Goal: Task Accomplishment & Management: Manage account settings

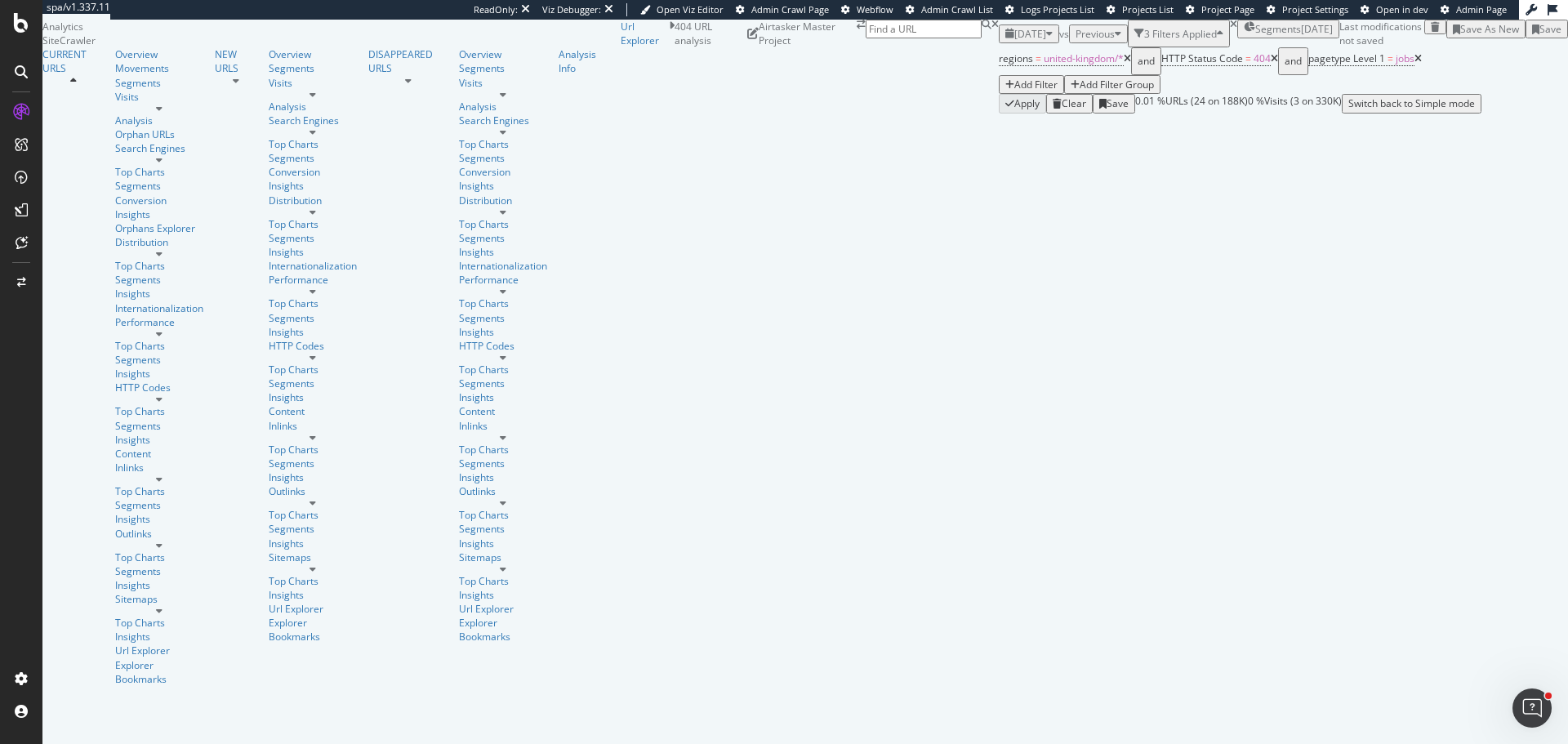
scroll to position [327, 0]
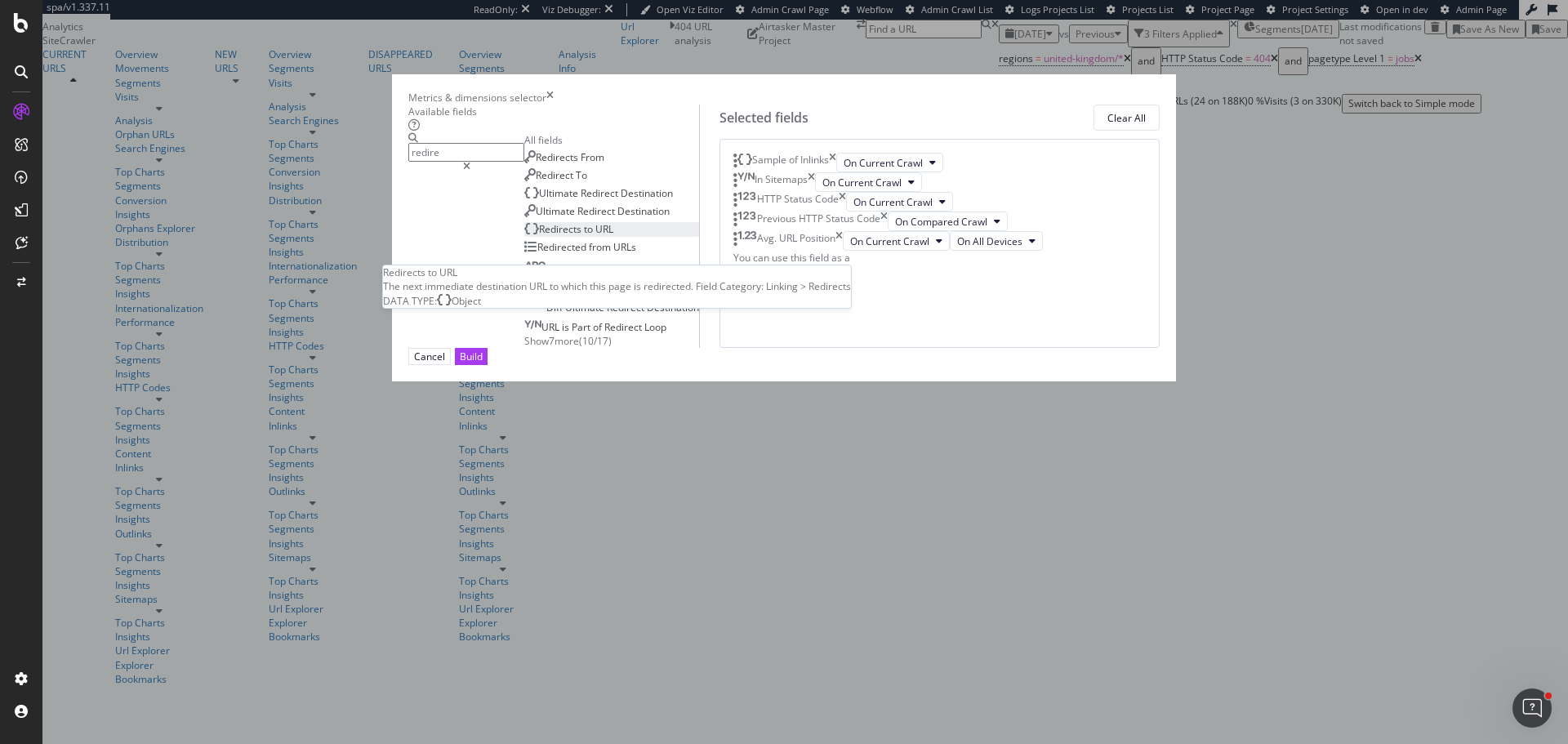
type input "redire"
click at [584, 236] on span "to" at bounding box center [589, 229] width 12 height 14
click at [826, 270] on div "Redirects to URL" at bounding box center [789, 260] width 74 height 20
click at [834, 270] on icon "times" at bounding box center [830, 260] width 7 height 20
click at [589, 254] on span "from" at bounding box center [601, 246] width 24 height 14
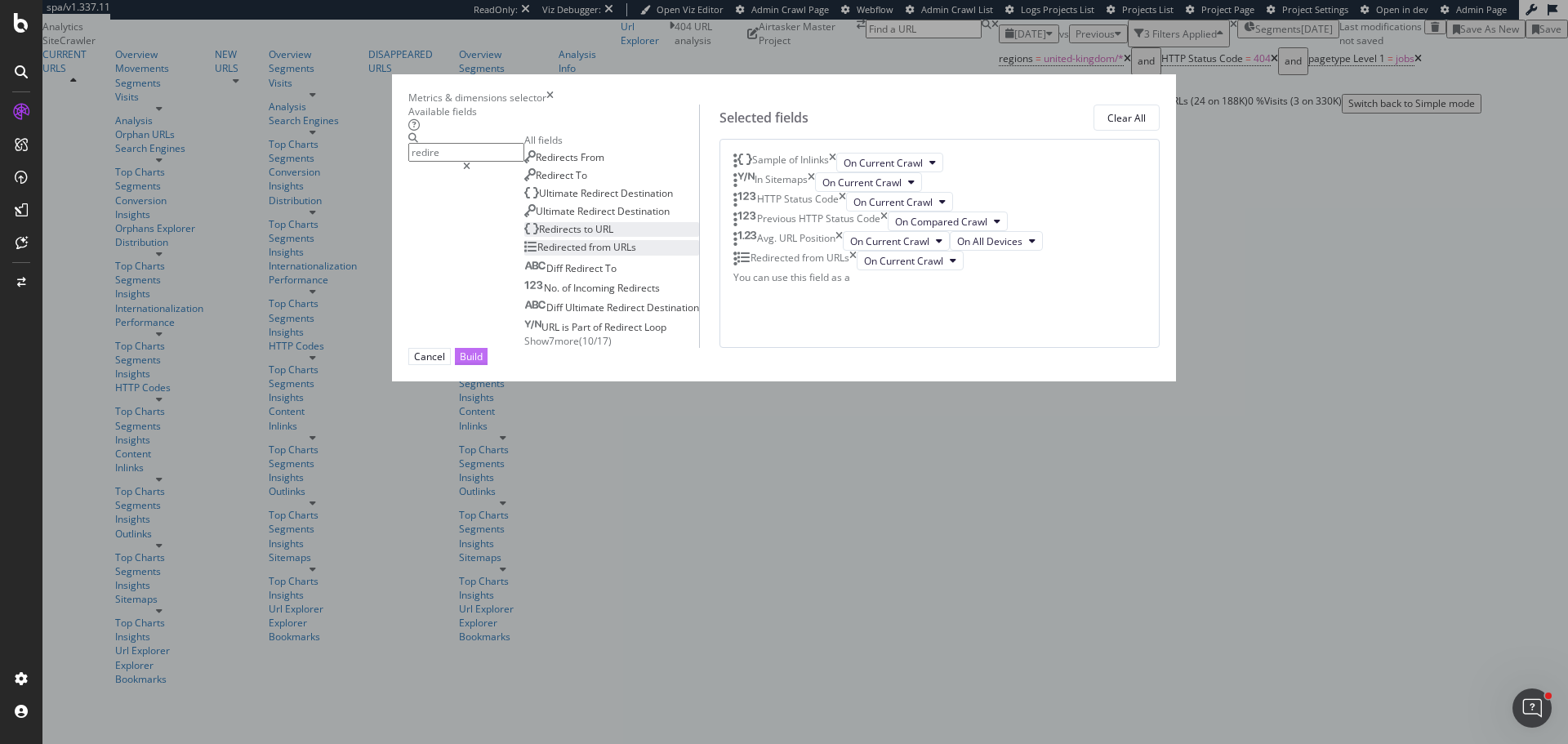
click at [483, 363] on div "Build" at bounding box center [470, 356] width 23 height 14
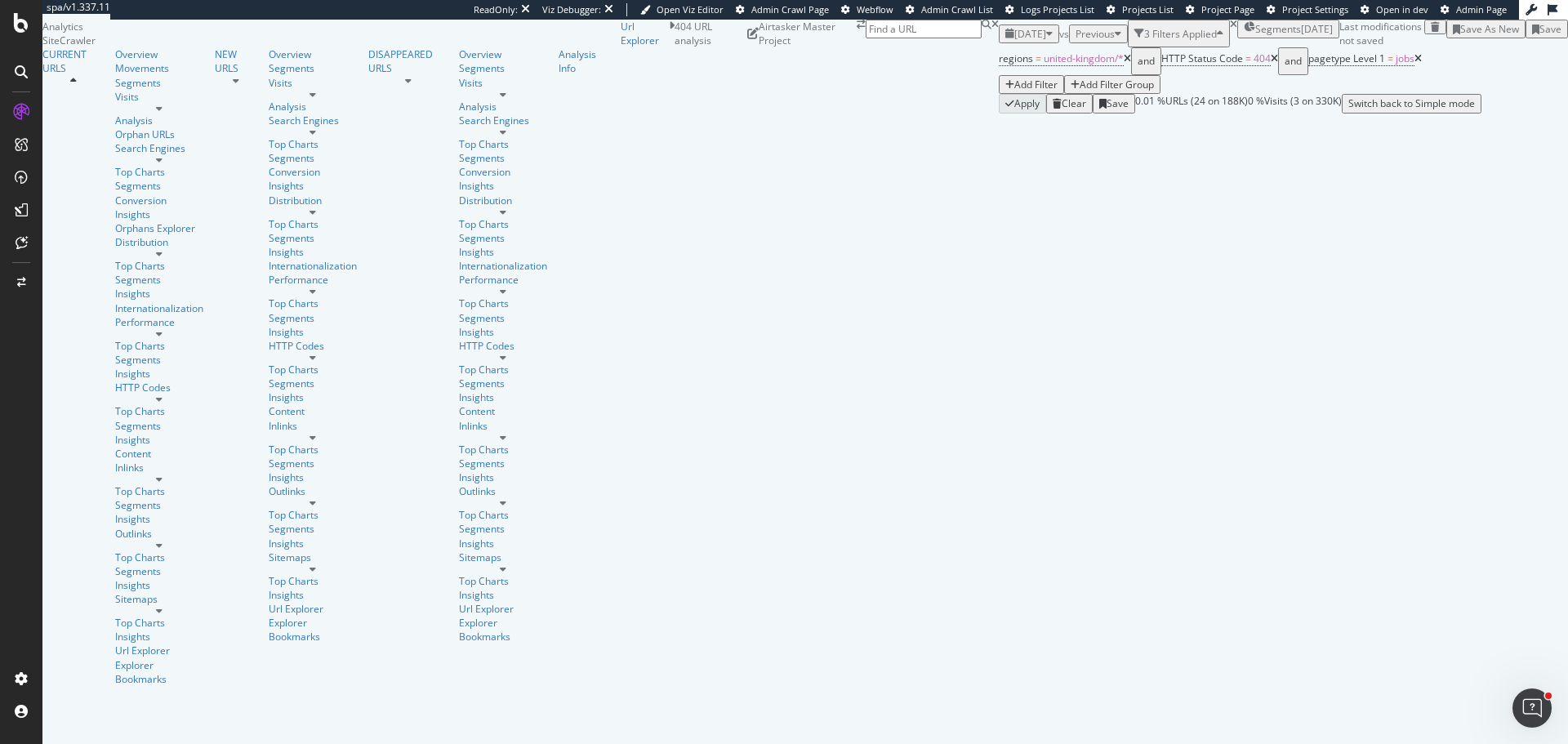
scroll to position [465, 0]
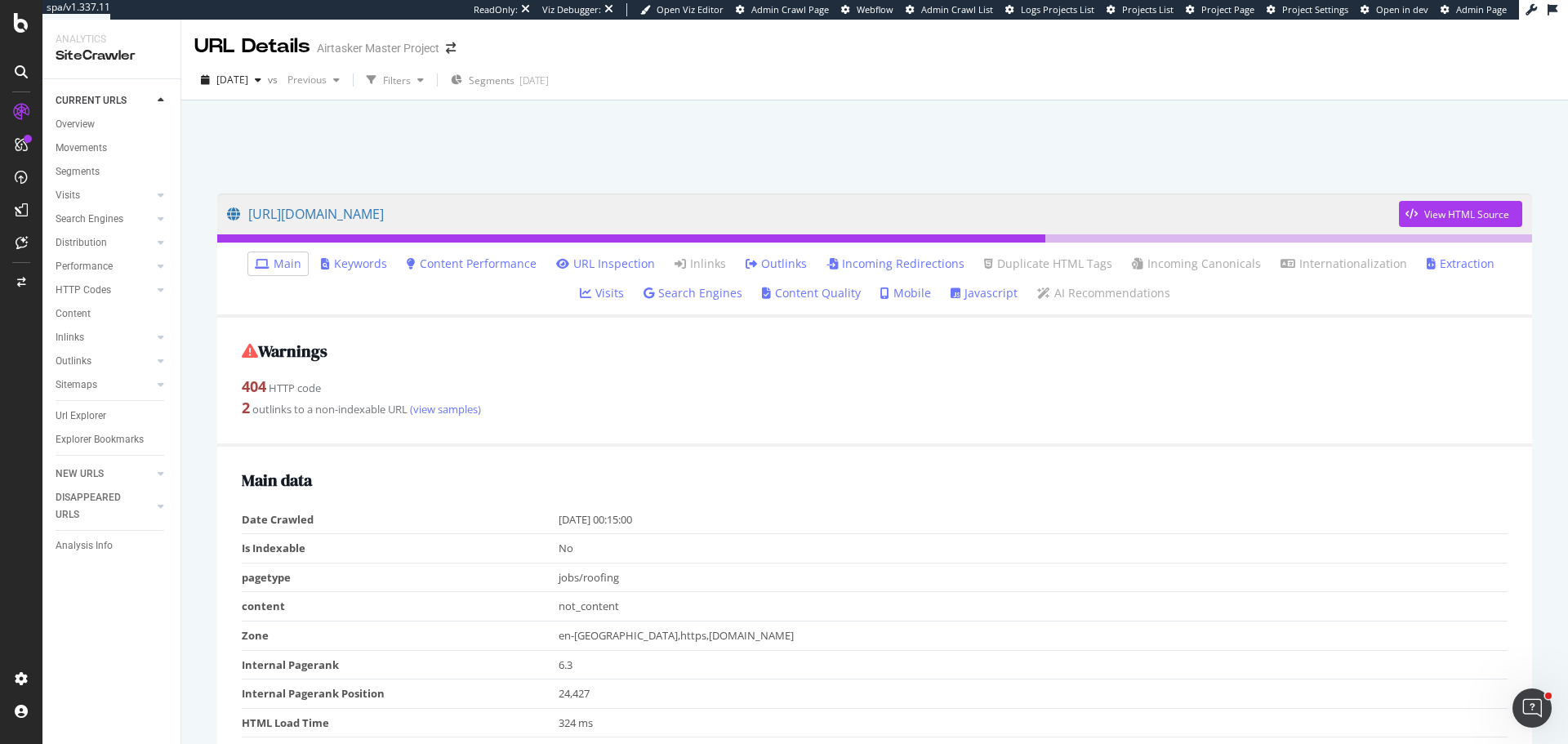
click at [747, 267] on link "Outlinks" at bounding box center [777, 264] width 61 height 16
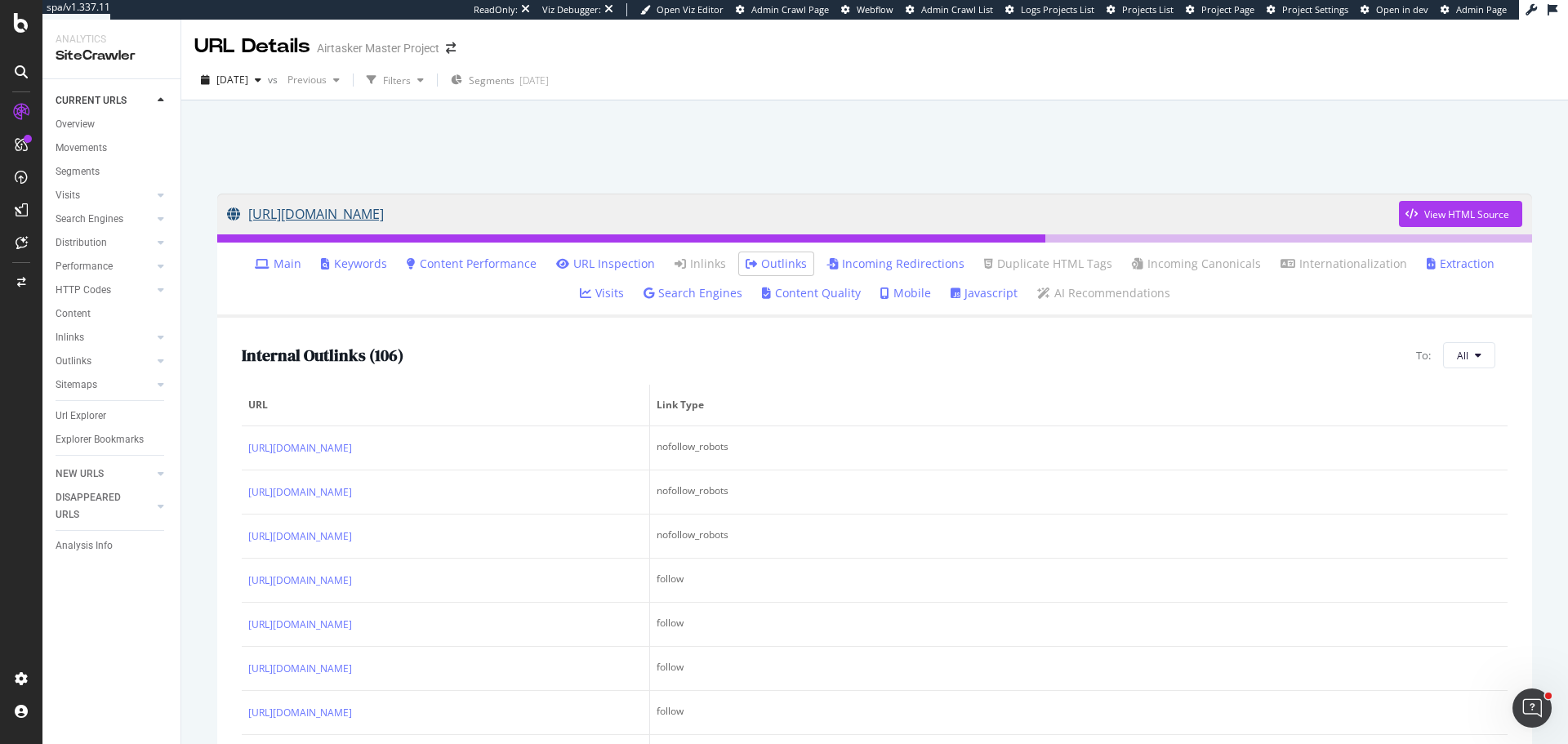
click at [496, 222] on link "https://www.airtasker.com/uk/jobs/roofing/gutter-cleaning/" at bounding box center [813, 213] width 1172 height 41
click at [877, 260] on link "Incoming Redirections" at bounding box center [895, 264] width 138 height 16
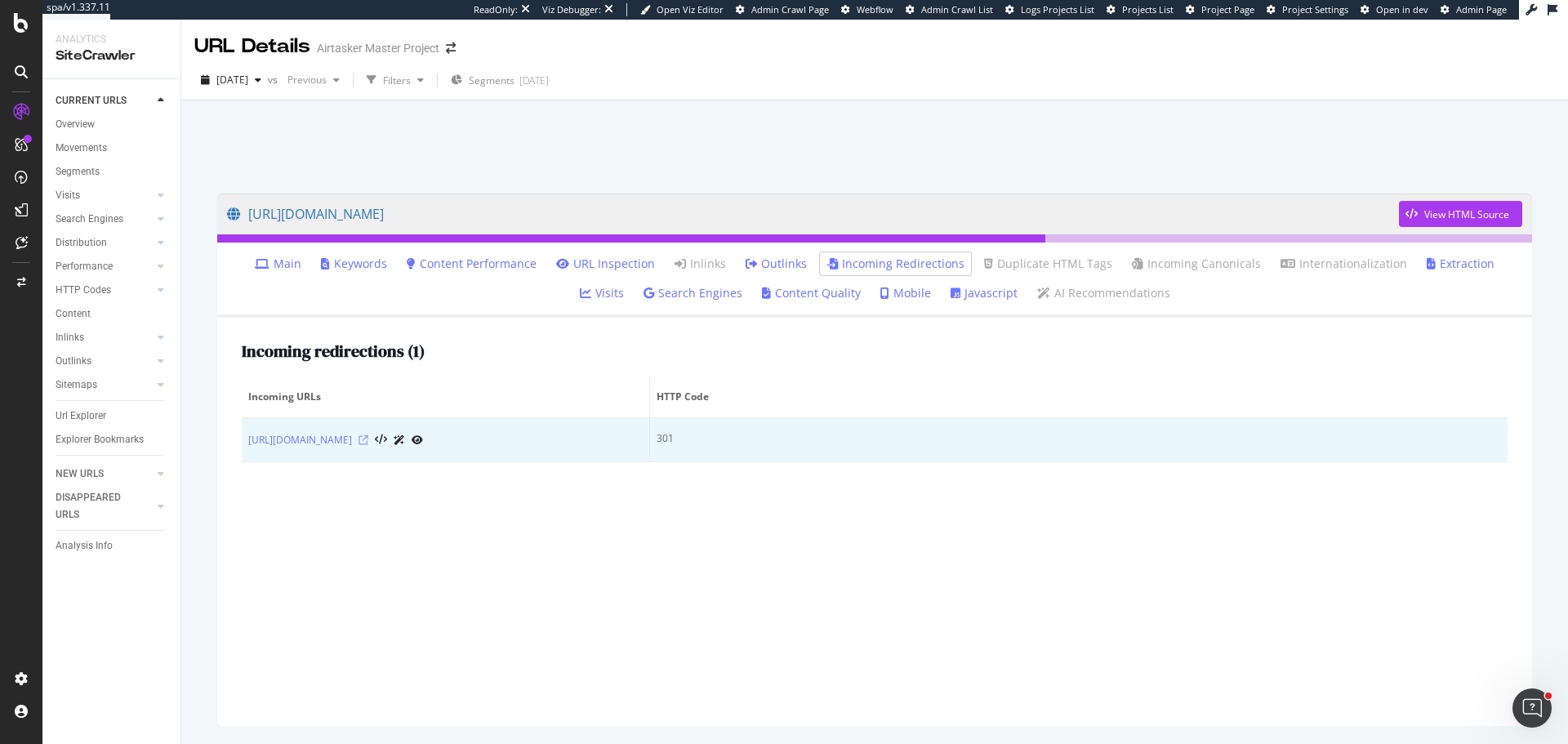
click at [369, 436] on icon at bounding box center [363, 440] width 10 height 10
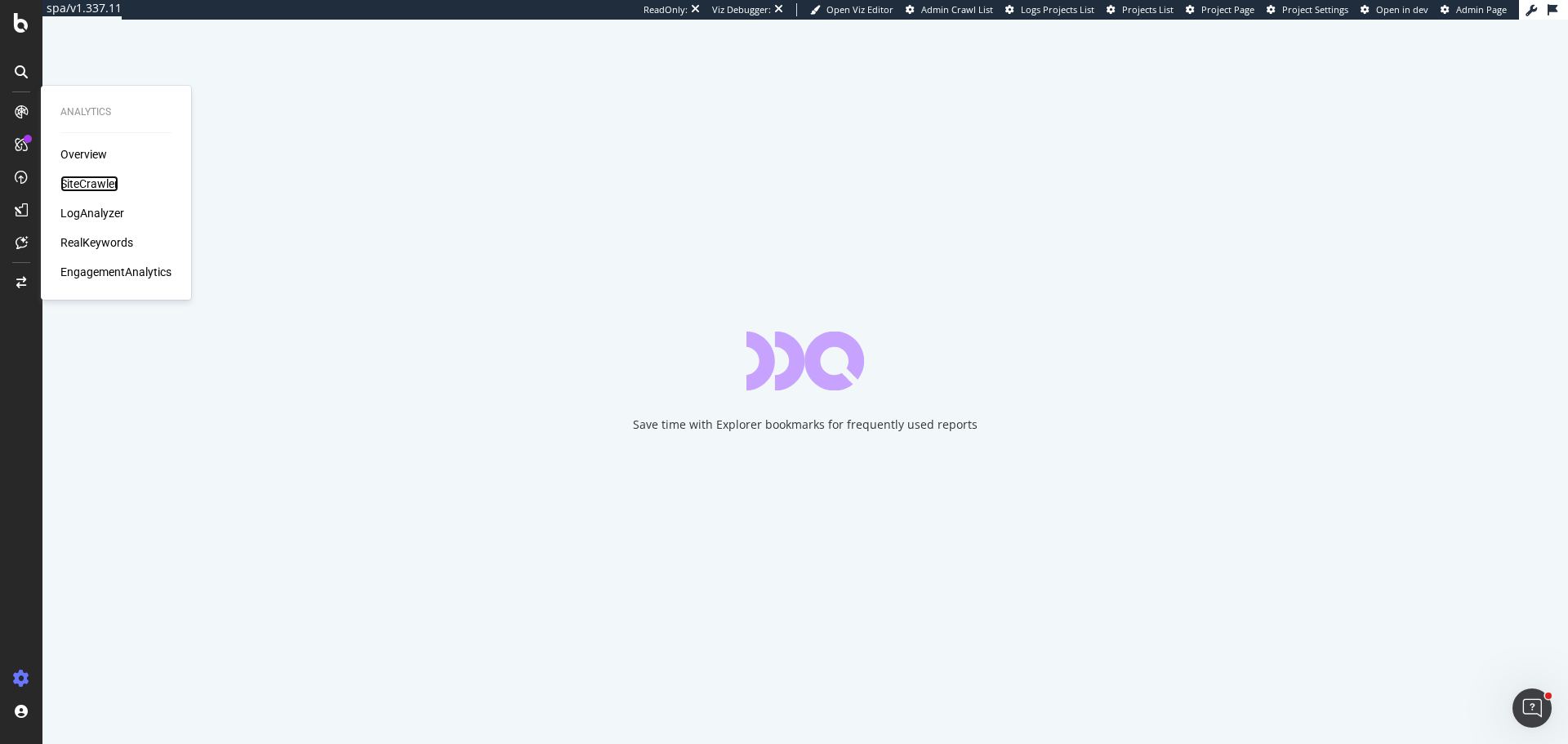
click at [105, 181] on div "SiteCrawler" at bounding box center [89, 184] width 58 height 16
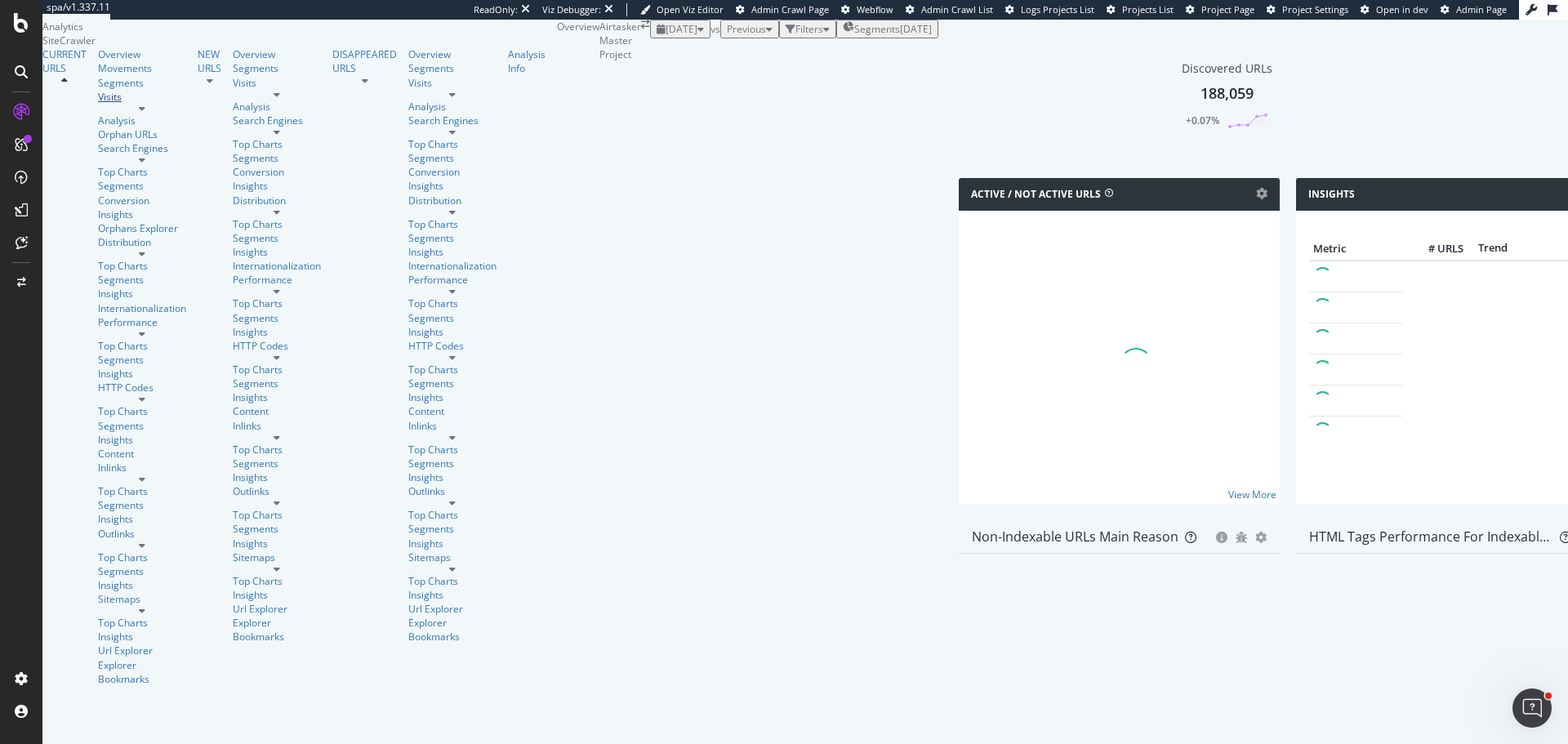
click at [98, 104] on link "Visits" at bounding box center [142, 96] width 88 height 14
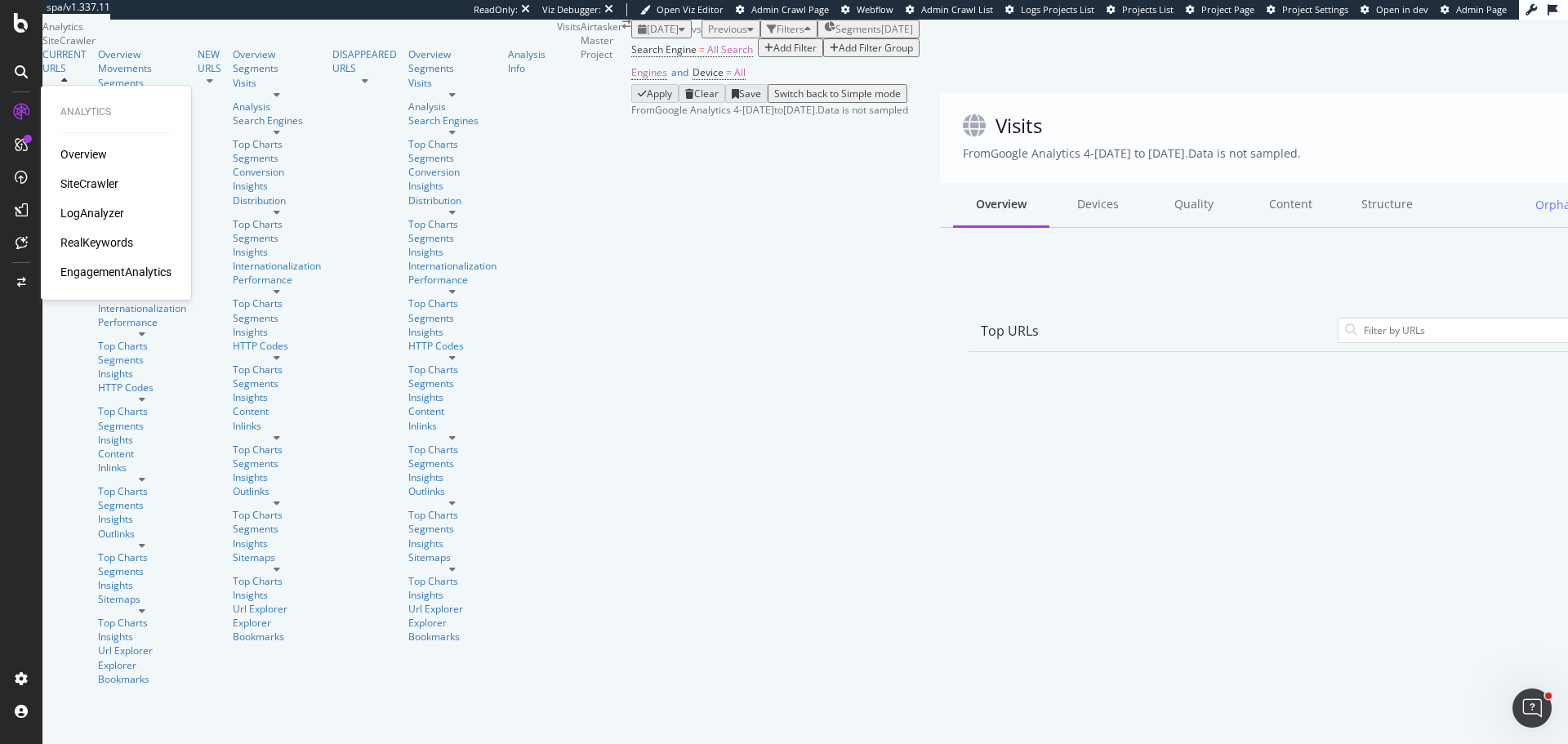
click at [130, 265] on div "EngagementAnalytics" at bounding box center [115, 272] width 111 height 16
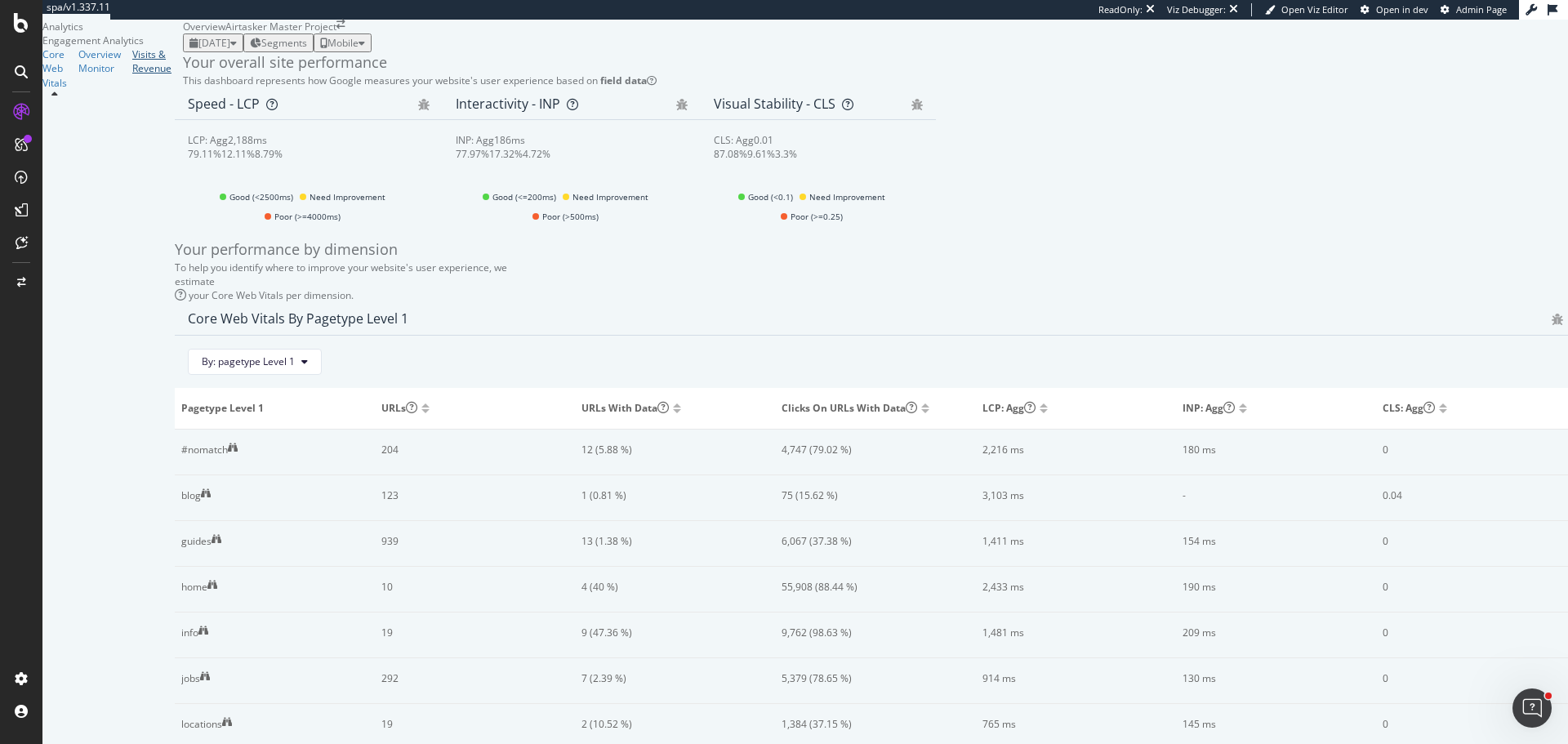
click at [132, 75] on div "Visits & Revenue" at bounding box center [152, 61] width 40 height 28
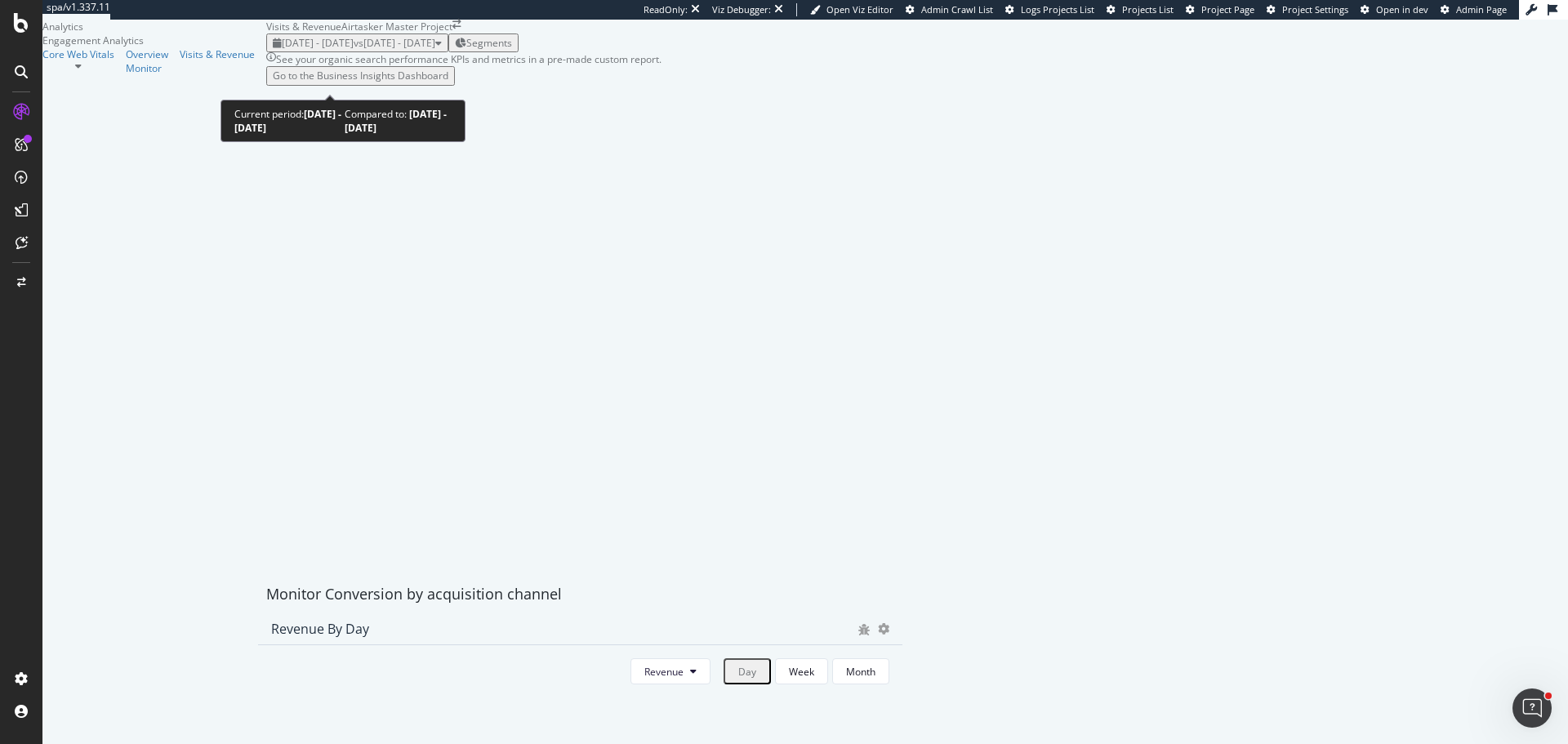
click at [322, 50] on span "2025 Aug. 4th - Aug. 31st" at bounding box center [318, 42] width 72 height 14
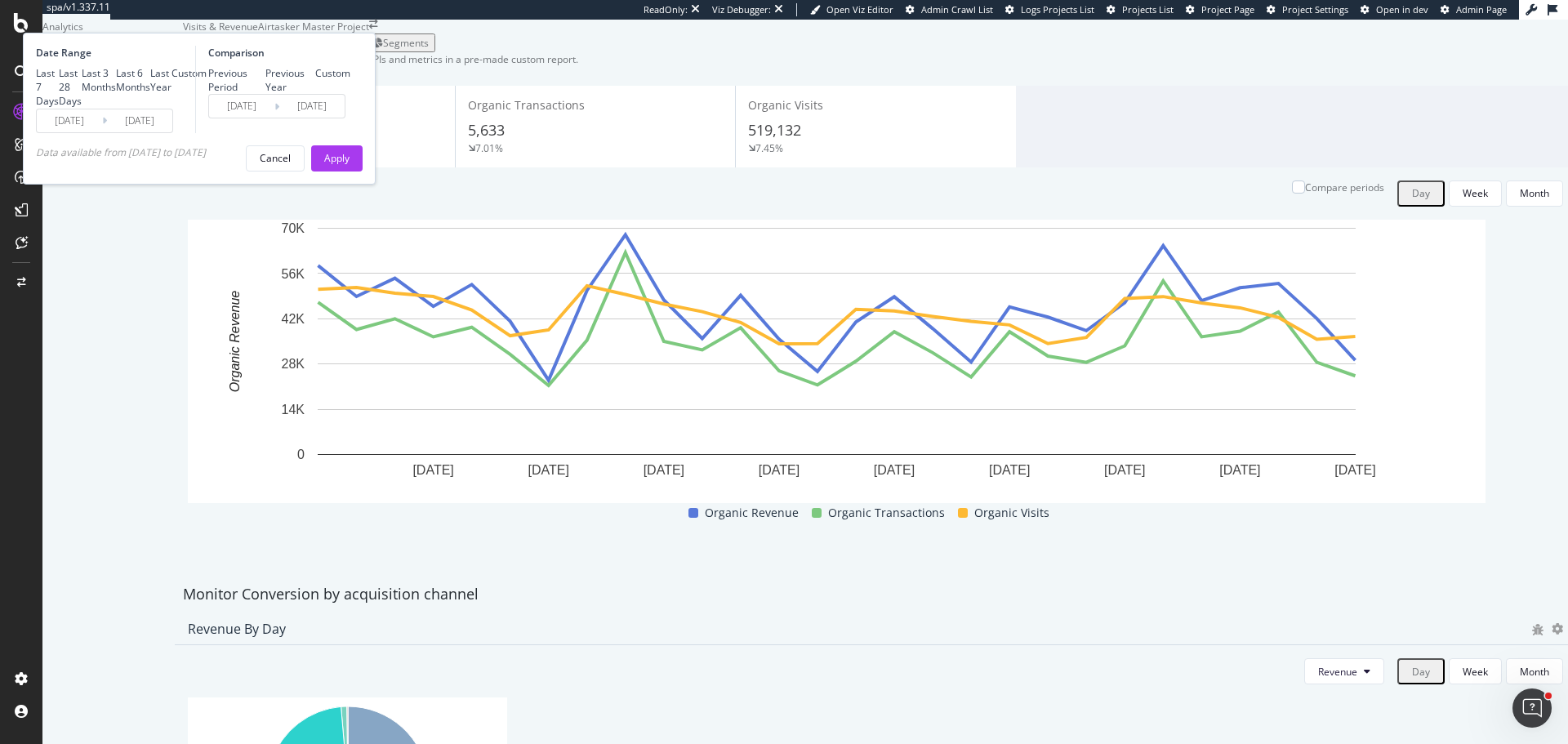
click at [150, 94] on div "Last 6 Months" at bounding box center [133, 79] width 34 height 28
type input "2025/03/01"
type input "2024/08/29"
type input "2025/02/28"
click at [376, 185] on div "Date Range Last 7 Days Last 28 Days Last 3 Months Last 6 Months Last Year Custo…" at bounding box center [199, 108] width 353 height 152
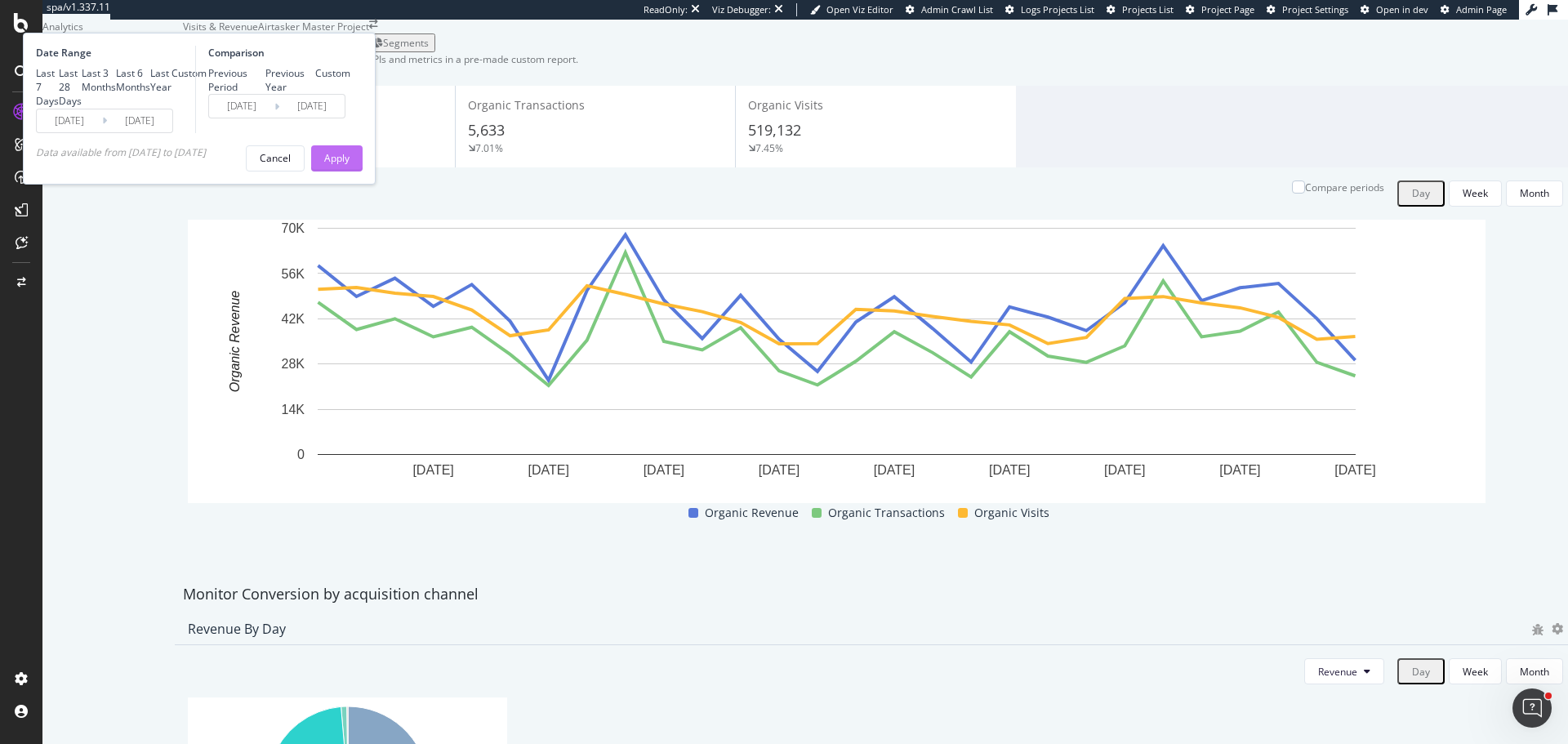
click at [350, 165] on div "Apply" at bounding box center [337, 158] width 25 height 14
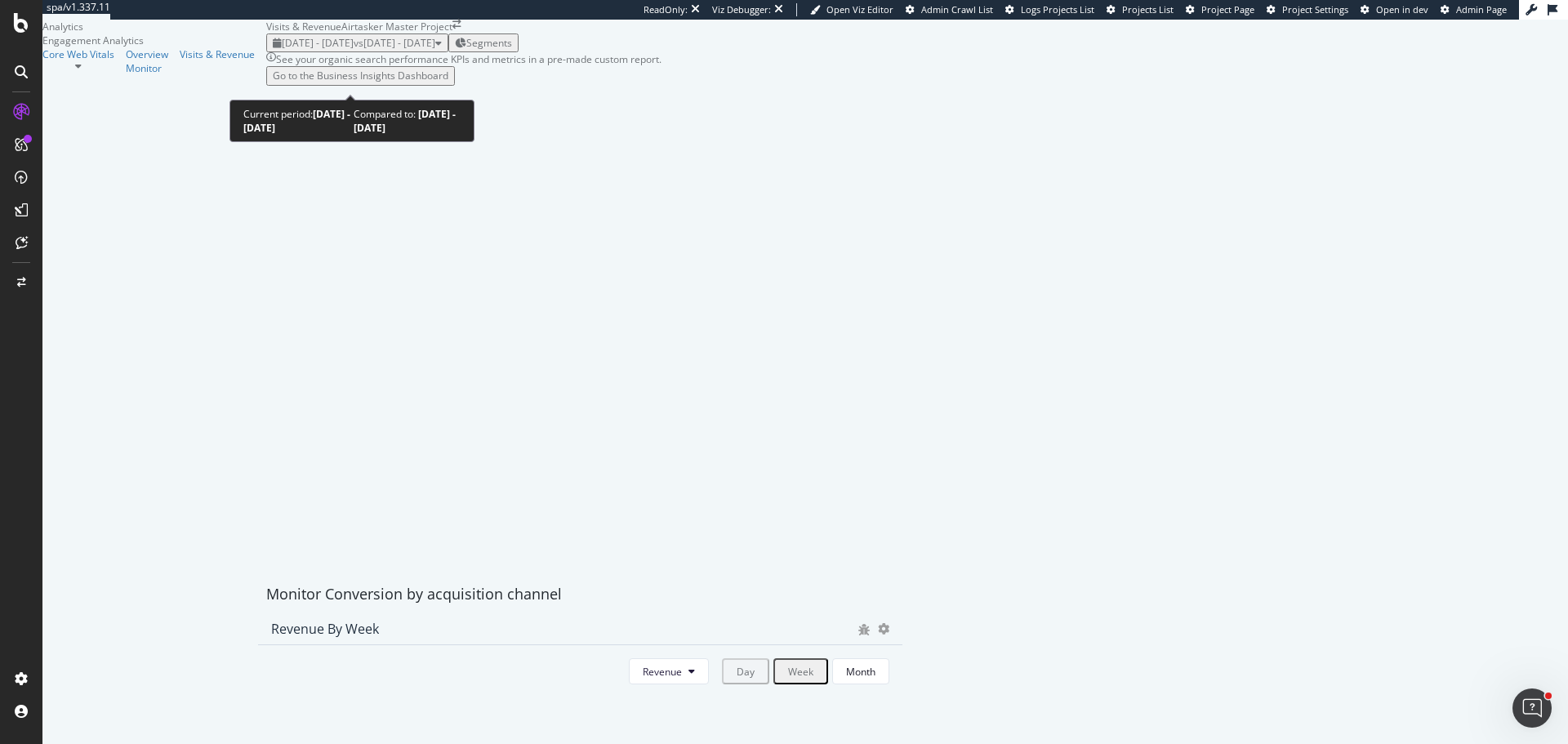
click at [362, 50] on span "vs 2024 Aug. 29th - 2025 Feb. 28th" at bounding box center [394, 42] width 82 height 14
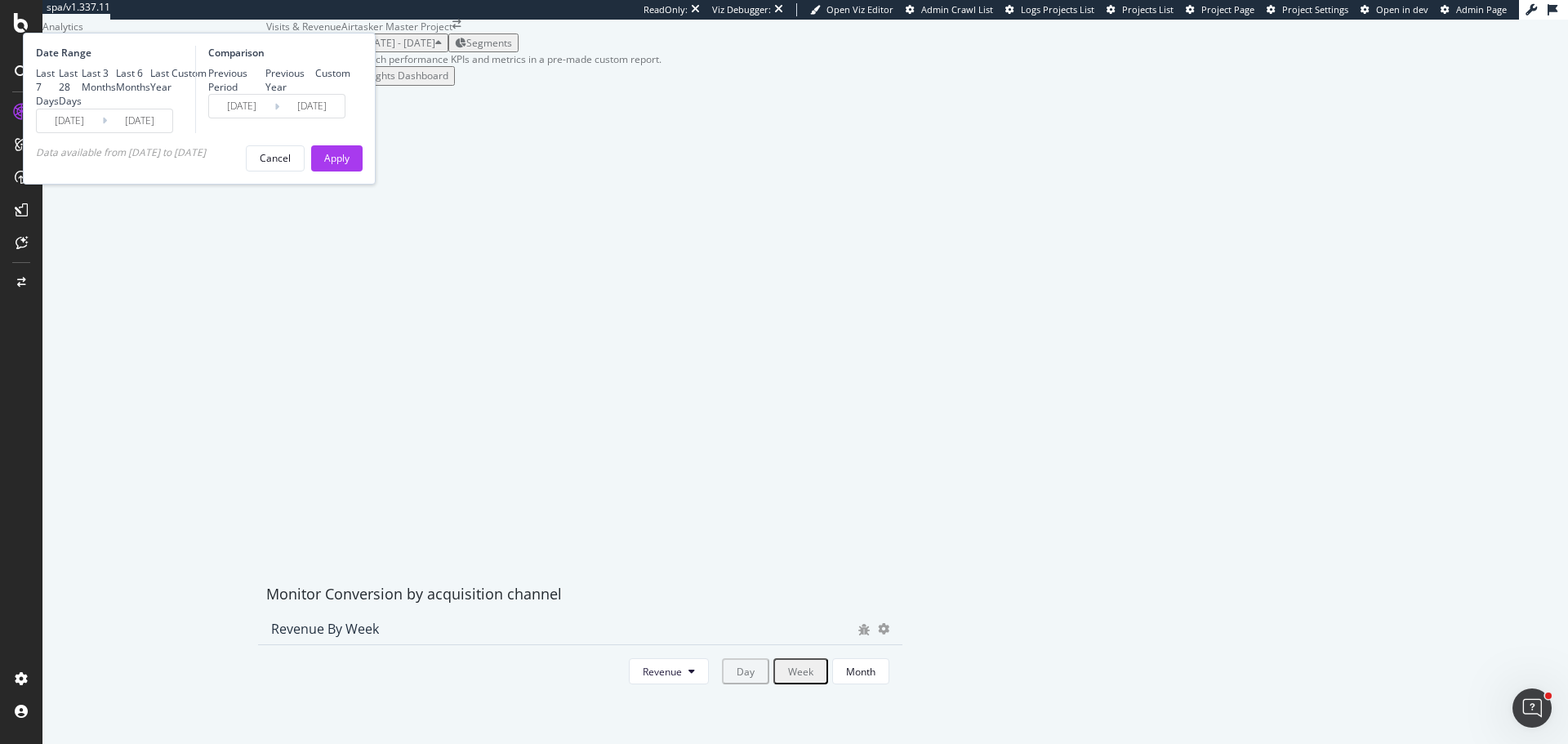
click at [171, 94] on div "Last Year" at bounding box center [161, 79] width 22 height 28
type input "2024/09/01"
type input "2023/09/02"
type input "2024/08/31"
click at [376, 185] on div "Date Range Last 7 Days Last 28 Days Last 3 Months Last 6 Months Last Year Custo…" at bounding box center [199, 108] width 353 height 152
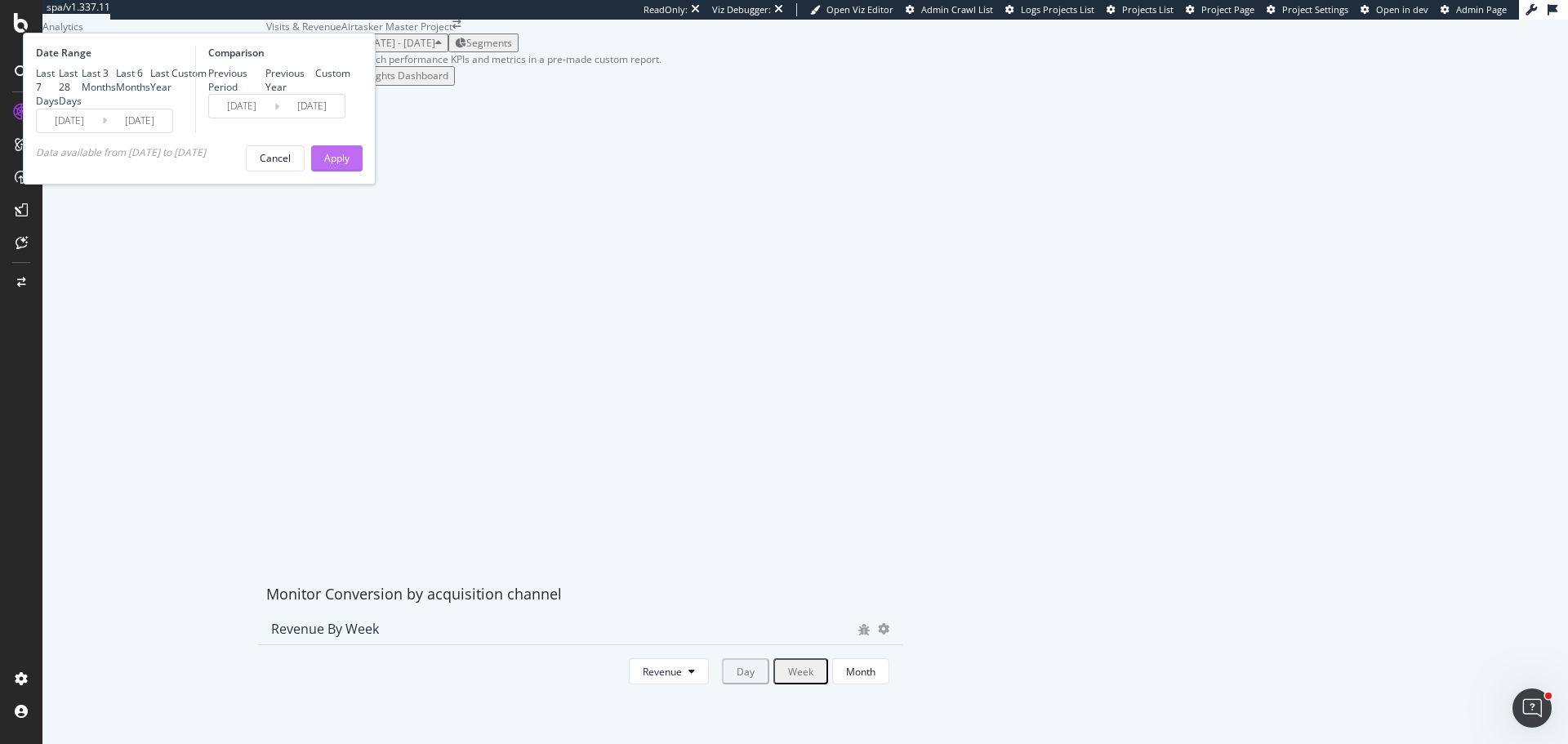
click at [350, 165] on div "Apply" at bounding box center [337, 158] width 25 height 14
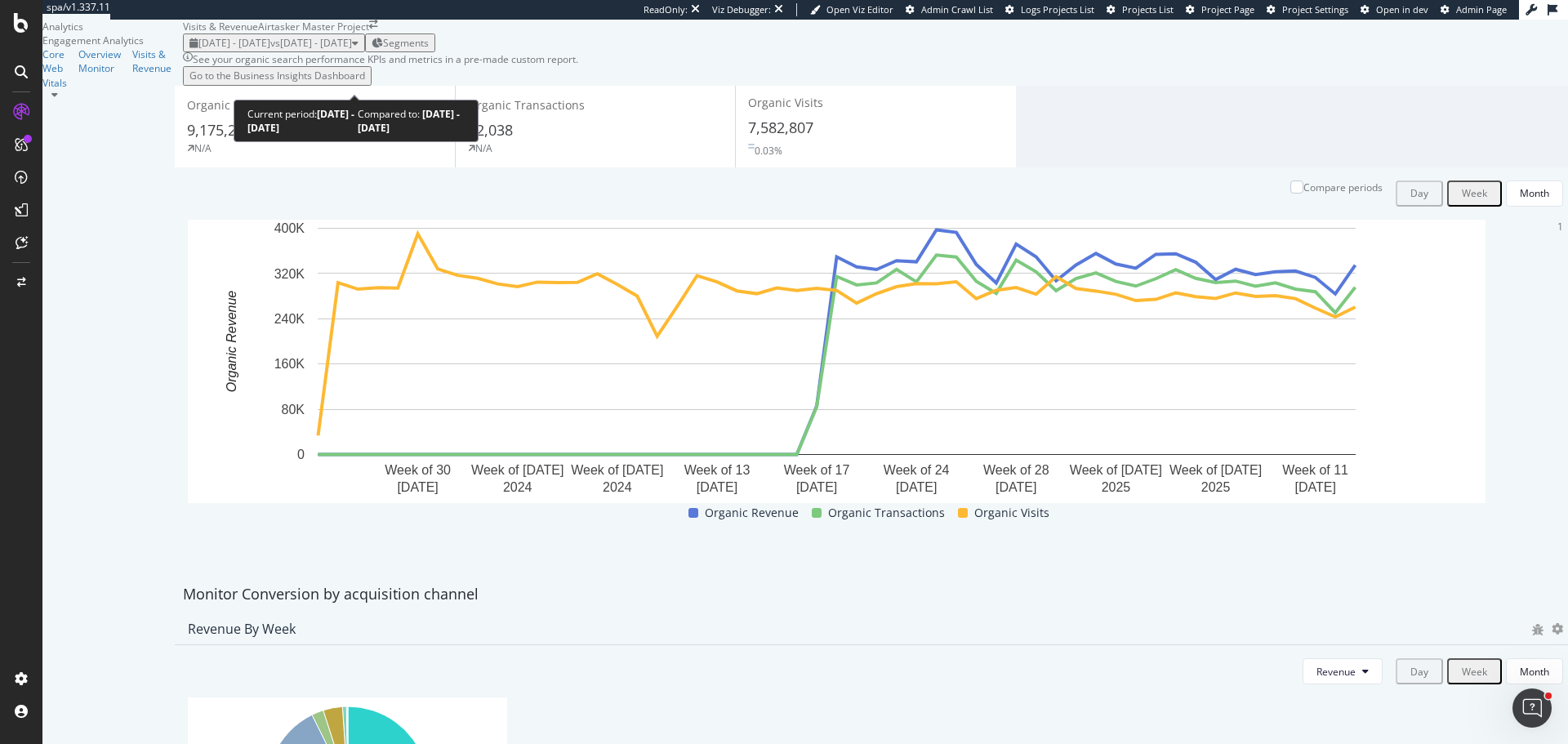
click at [270, 50] on span "2024 Sep. 1st - 2025 Aug. 31st" at bounding box center [234, 42] width 72 height 14
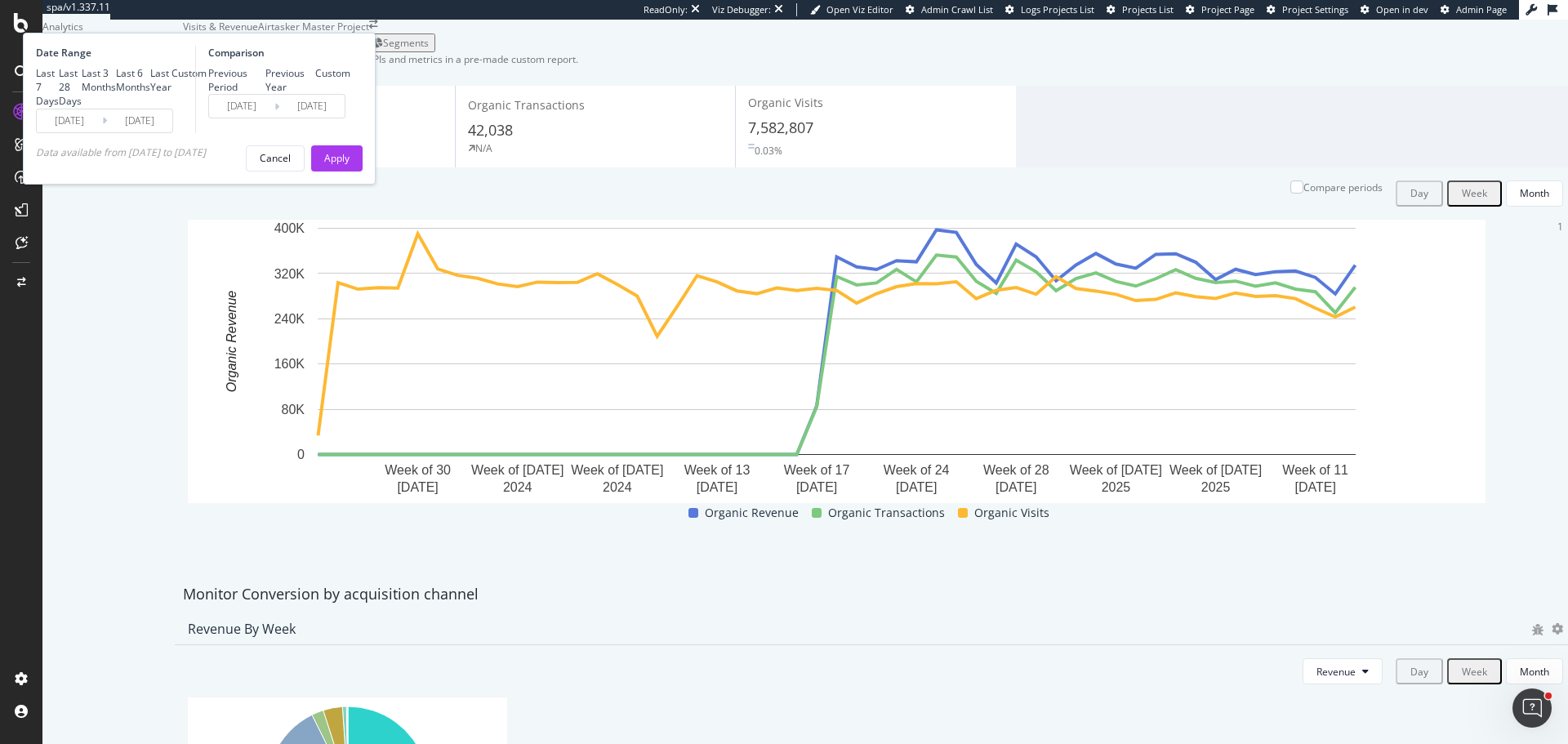
click at [150, 94] on div "Last 6 Months" at bounding box center [133, 79] width 34 height 28
type input "2025/03/01"
type input "2024/08/29"
type input "2025/02/28"
click at [350, 165] on div "Apply" at bounding box center [337, 158] width 25 height 14
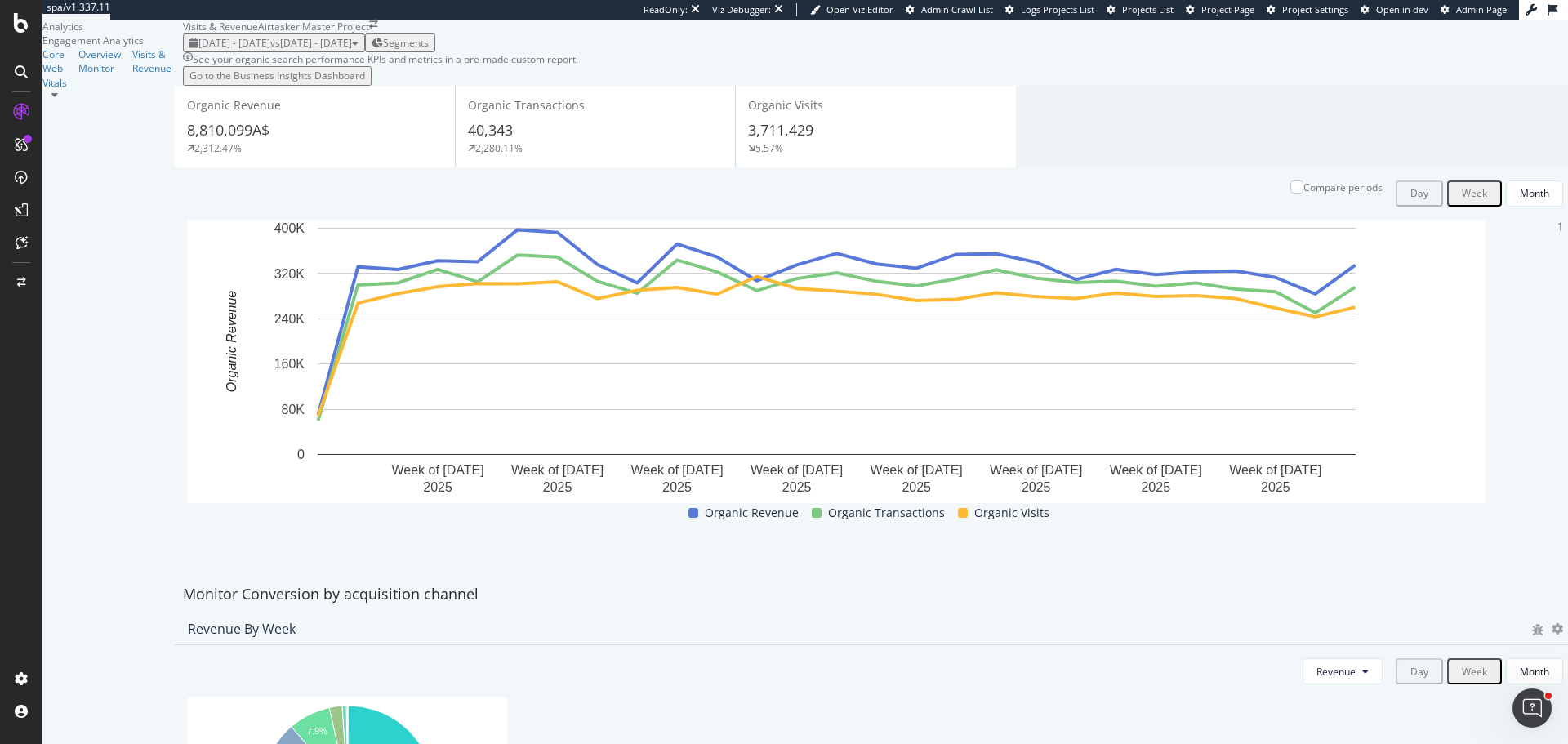
click at [304, 50] on div "2025 Mar. 1st - Aug. 31st vs 2024 Aug. 29th - 2025 Feb. 28th" at bounding box center [274, 42] width 169 height 14
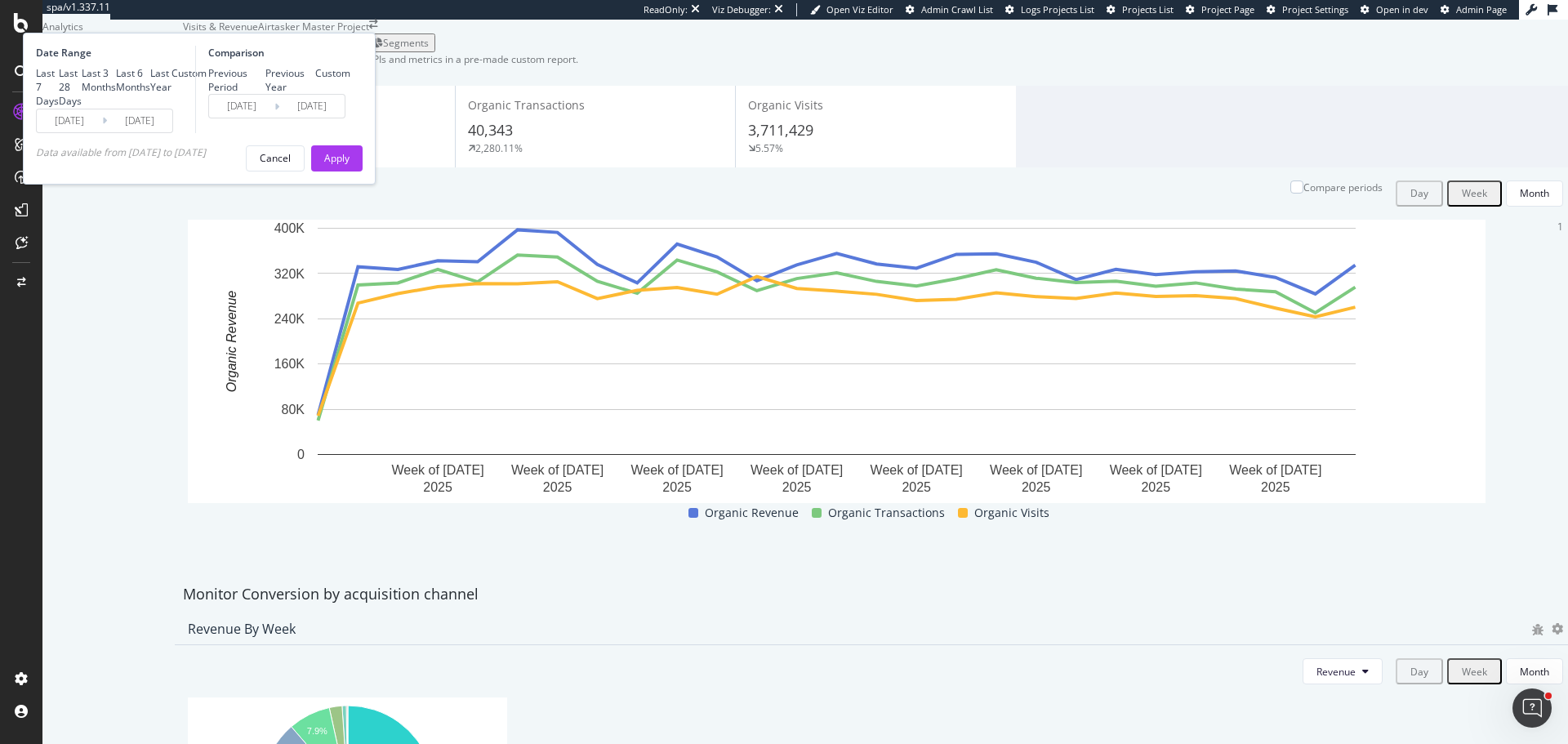
click at [171, 94] on div "Last Year" at bounding box center [161, 79] width 22 height 28
type input "2024/09/01"
type input "2023/09/02"
type input "2024/08/31"
click at [350, 165] on div "Apply" at bounding box center [337, 158] width 25 height 14
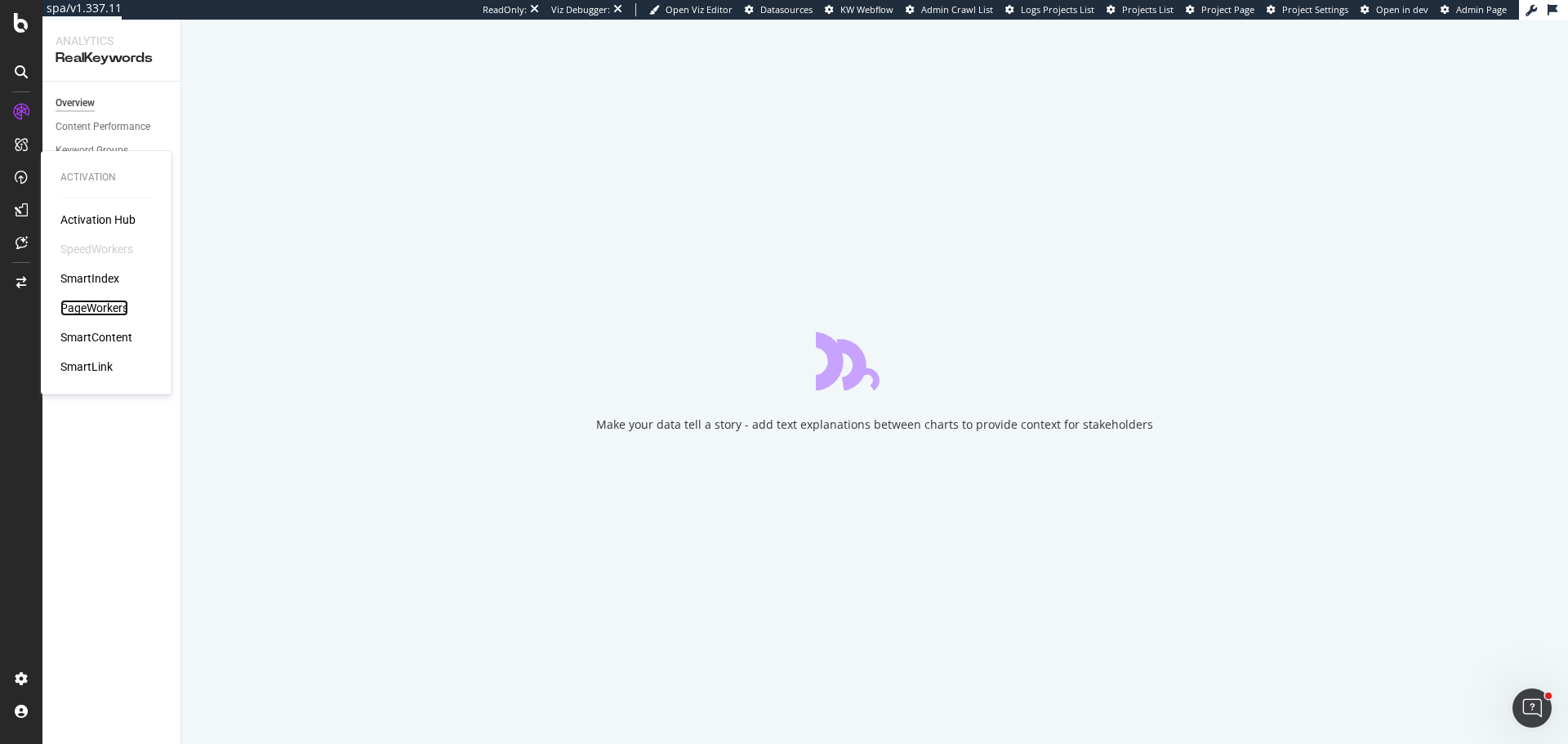
click at [111, 304] on div "PageWorkers" at bounding box center [94, 308] width 68 height 16
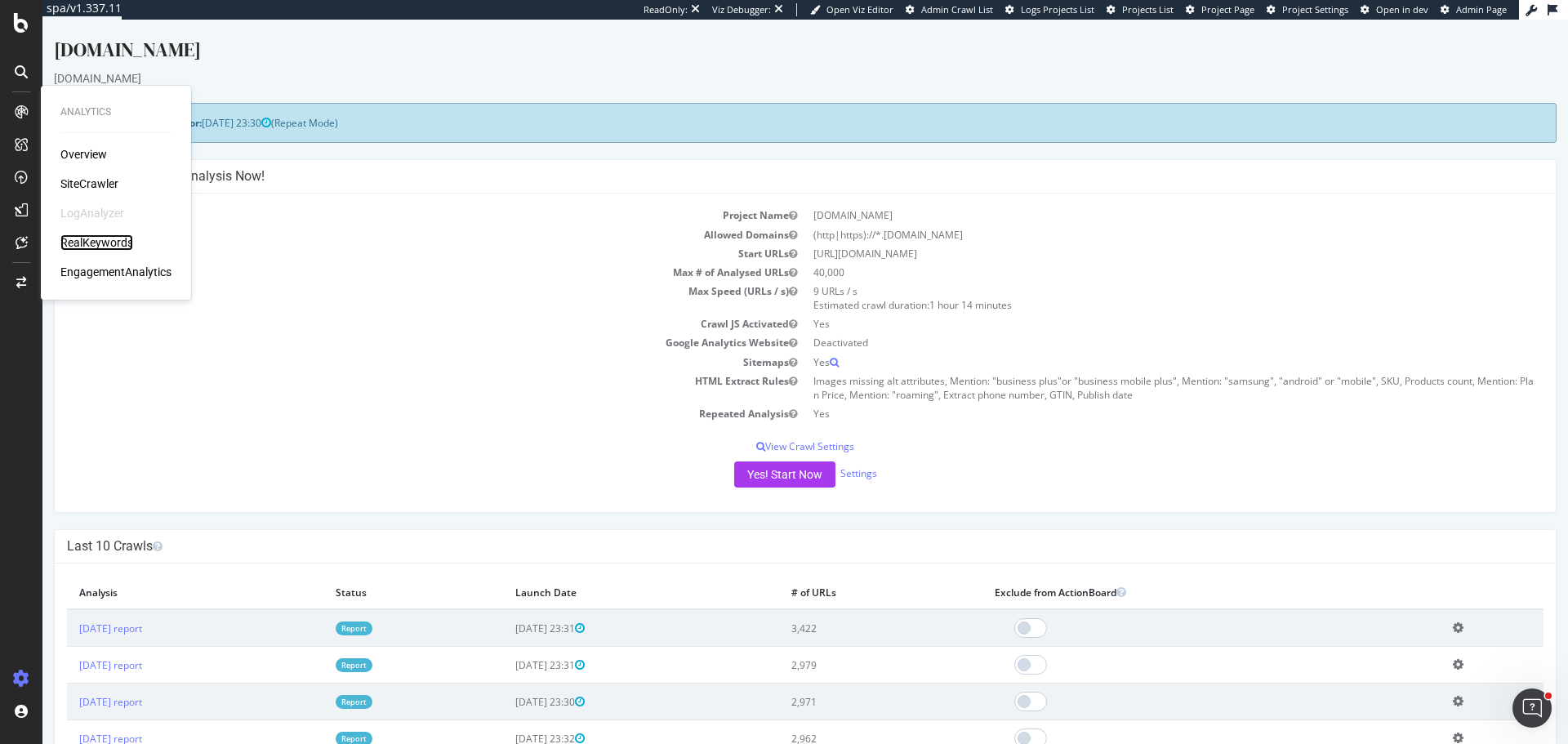
drag, startPoint x: 90, startPoint y: 243, endPoint x: 120, endPoint y: 225, distance: 35.0
click at [90, 243] on div "RealKeywords" at bounding box center [96, 242] width 73 height 16
click at [98, 243] on div "RealKeywords" at bounding box center [96, 242] width 73 height 16
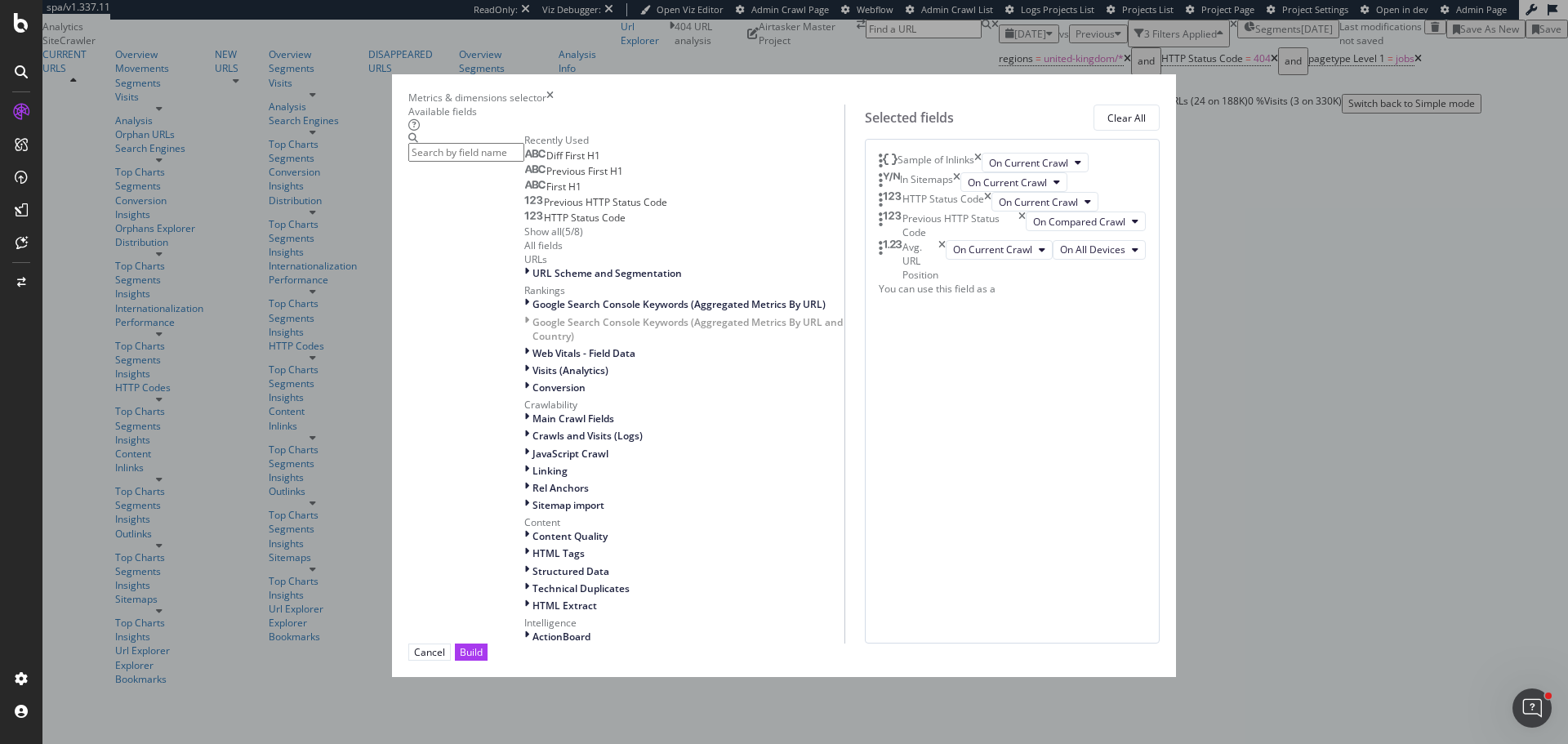
click at [524, 161] on input "modal" at bounding box center [466, 152] width 116 height 19
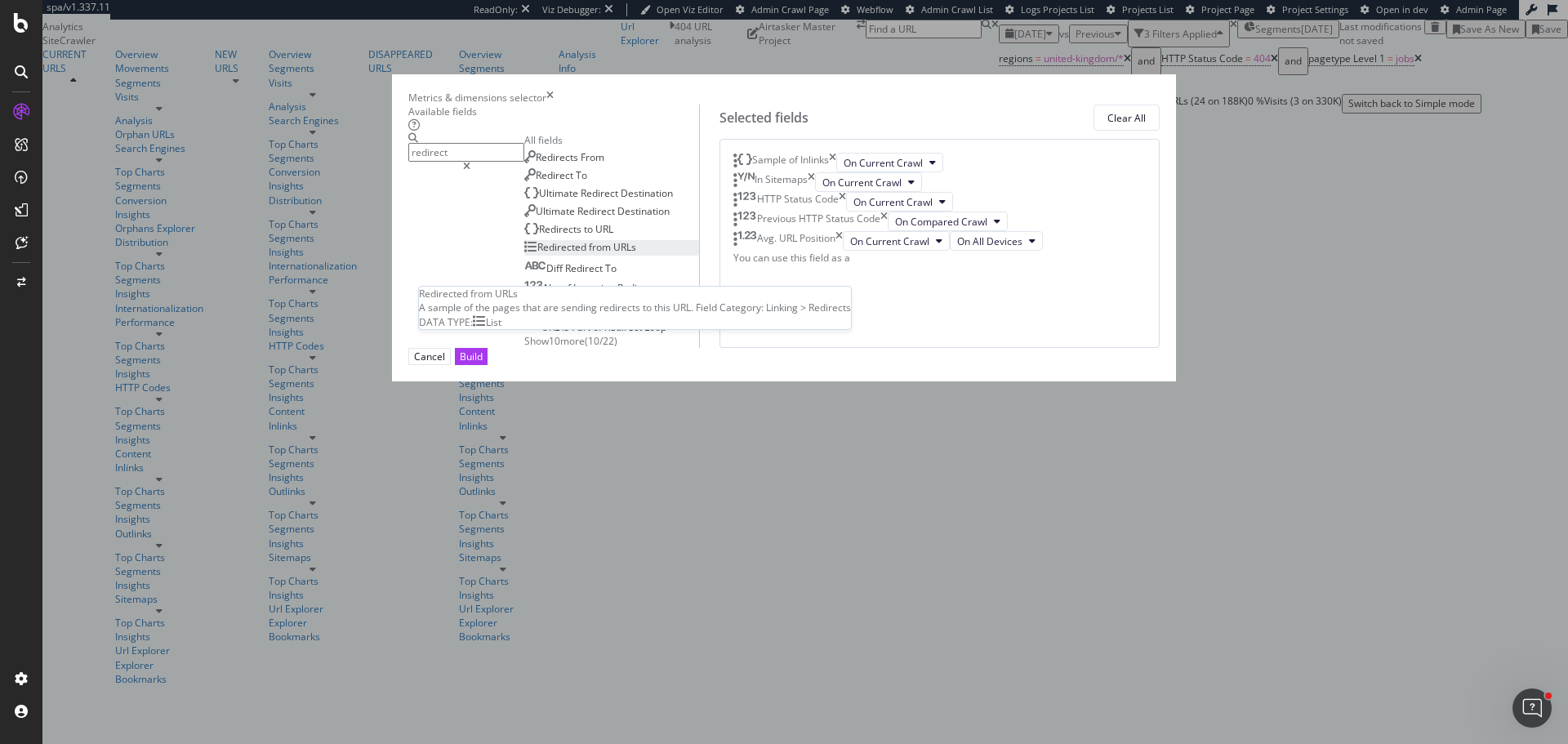
type input "redirect"
click at [548, 254] on span "Redirected" at bounding box center [562, 246] width 51 height 14
click at [483, 363] on div "Build" at bounding box center [470, 356] width 23 height 14
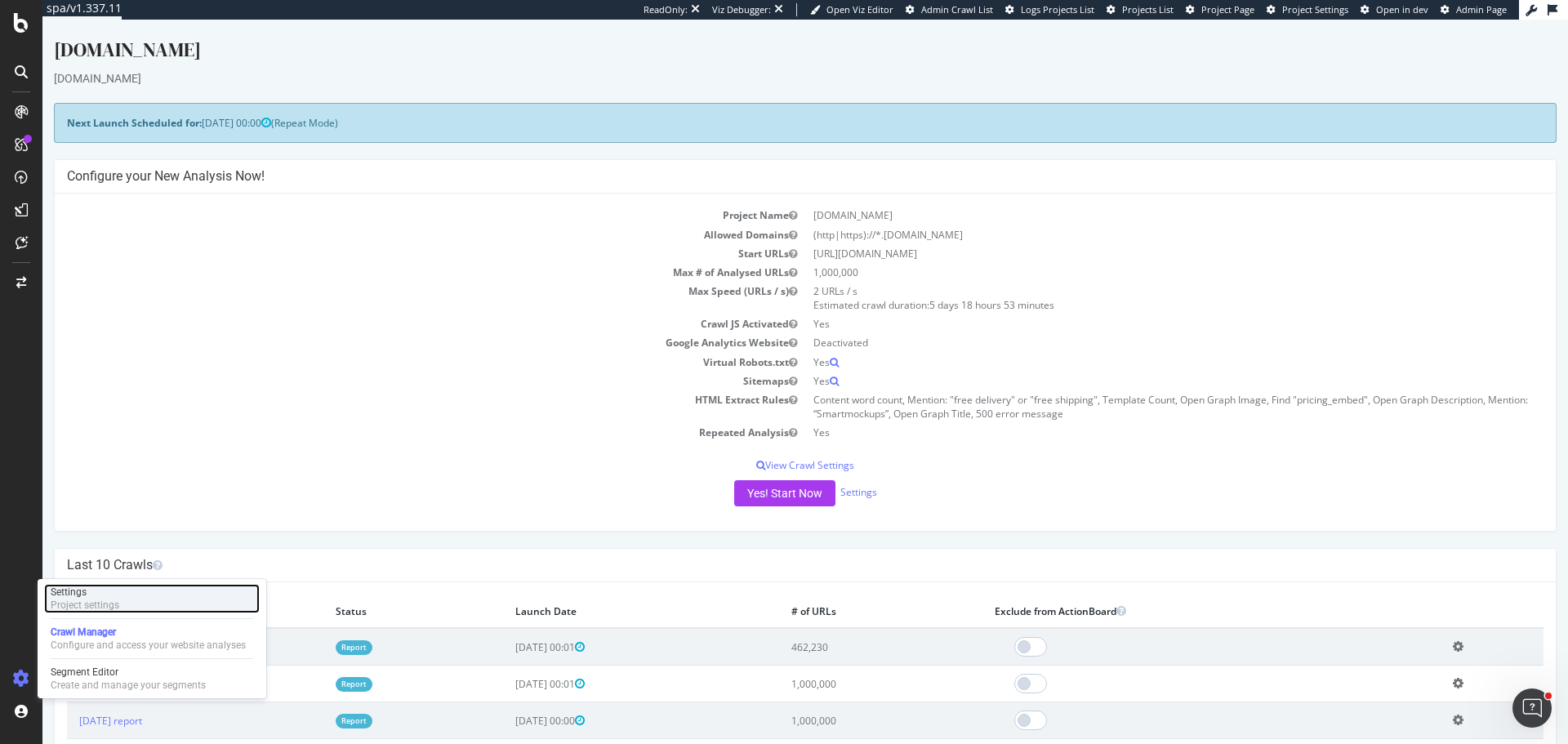
click at [124, 596] on div "Settings Project settings" at bounding box center [151, 598] width 215 height 30
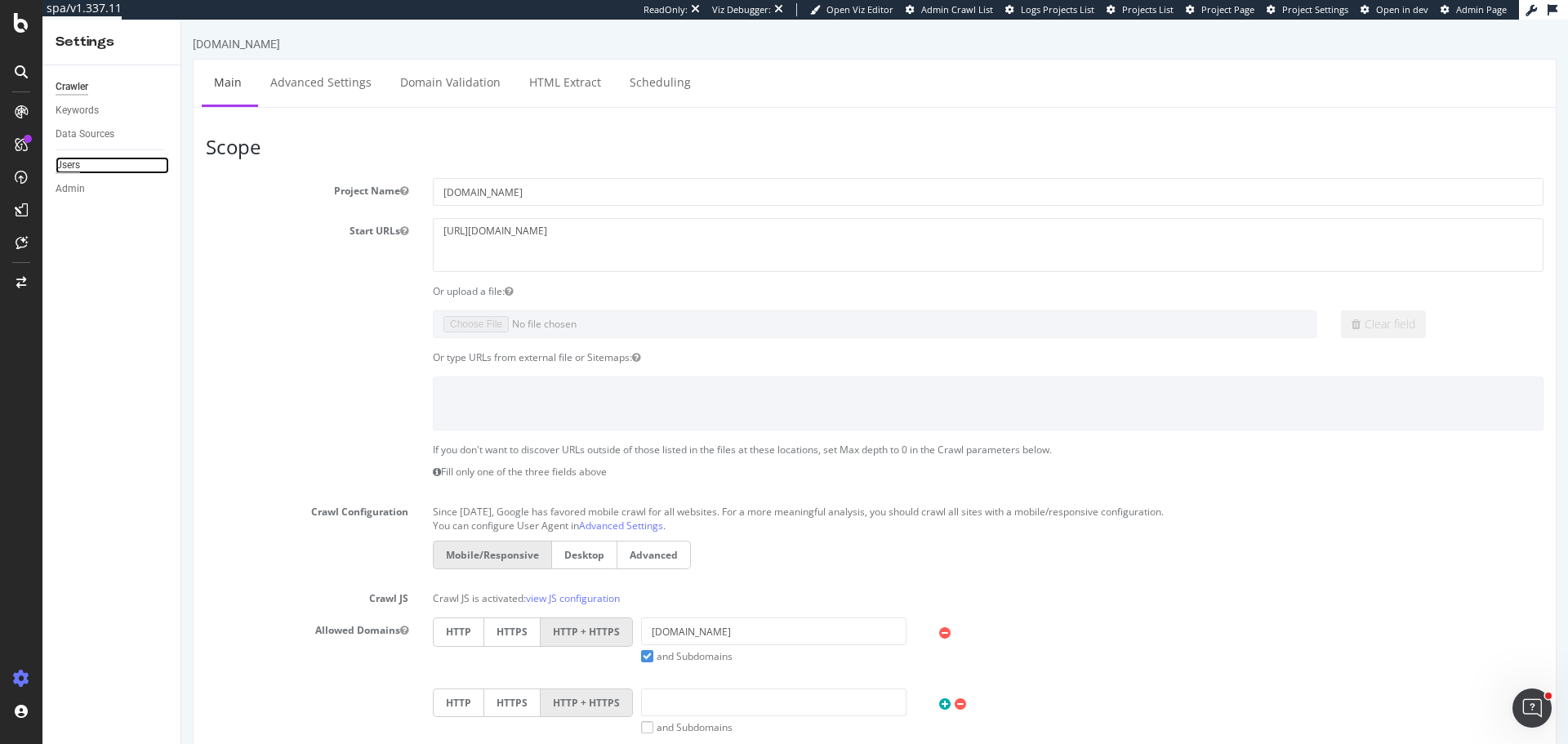
click at [72, 168] on div "Users" at bounding box center [68, 165] width 24 height 17
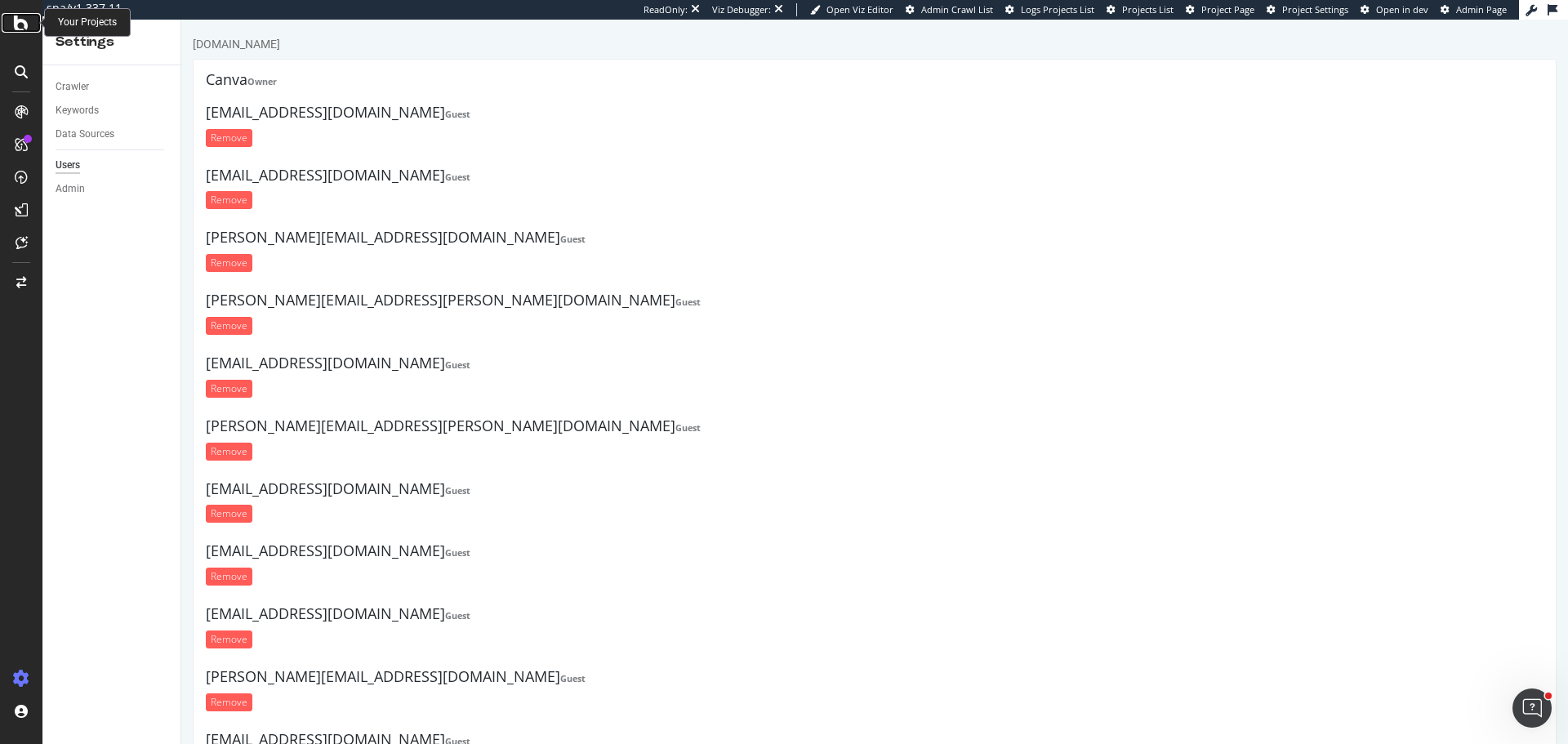
click at [18, 27] on icon at bounding box center [21, 23] width 14 height 20
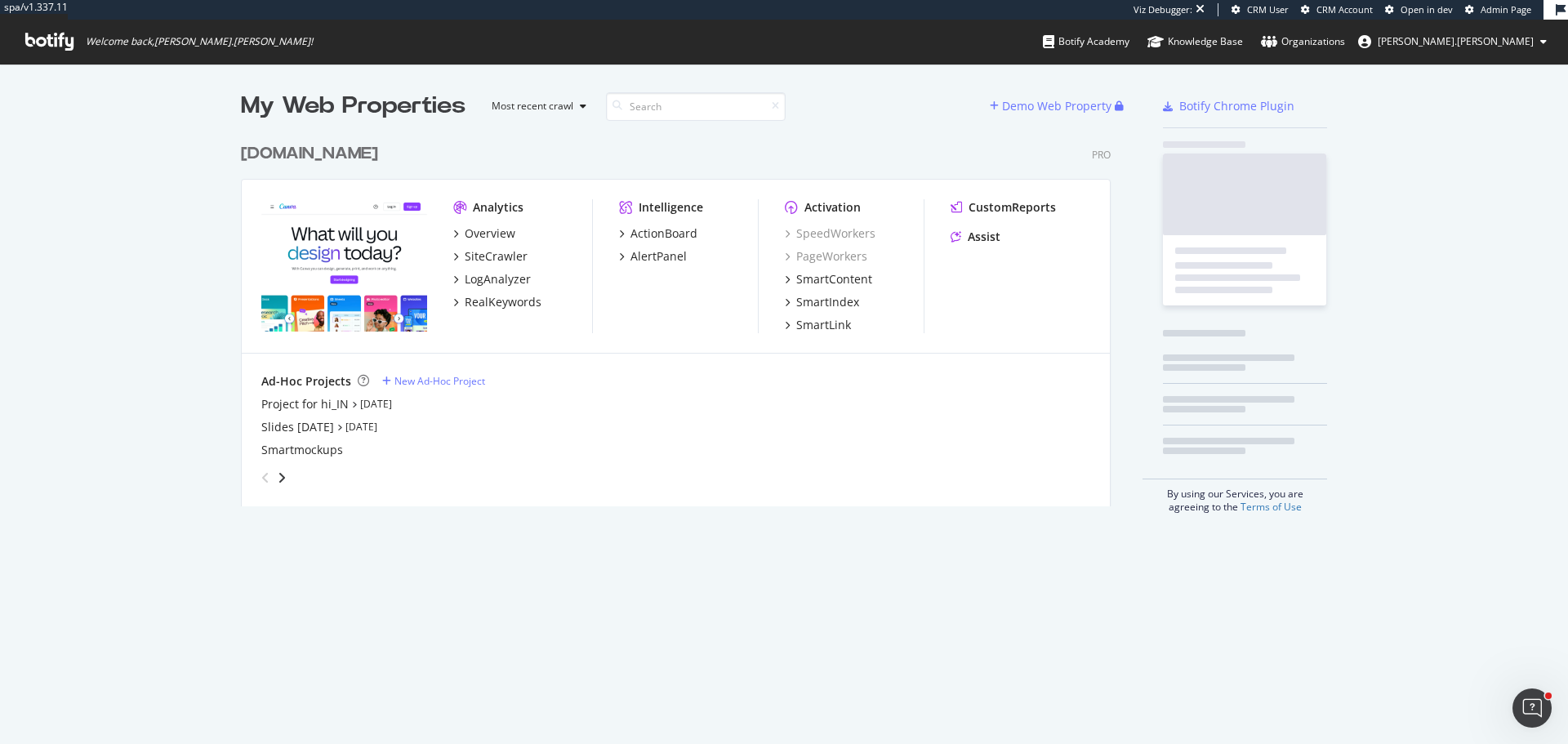
scroll to position [371, 871]
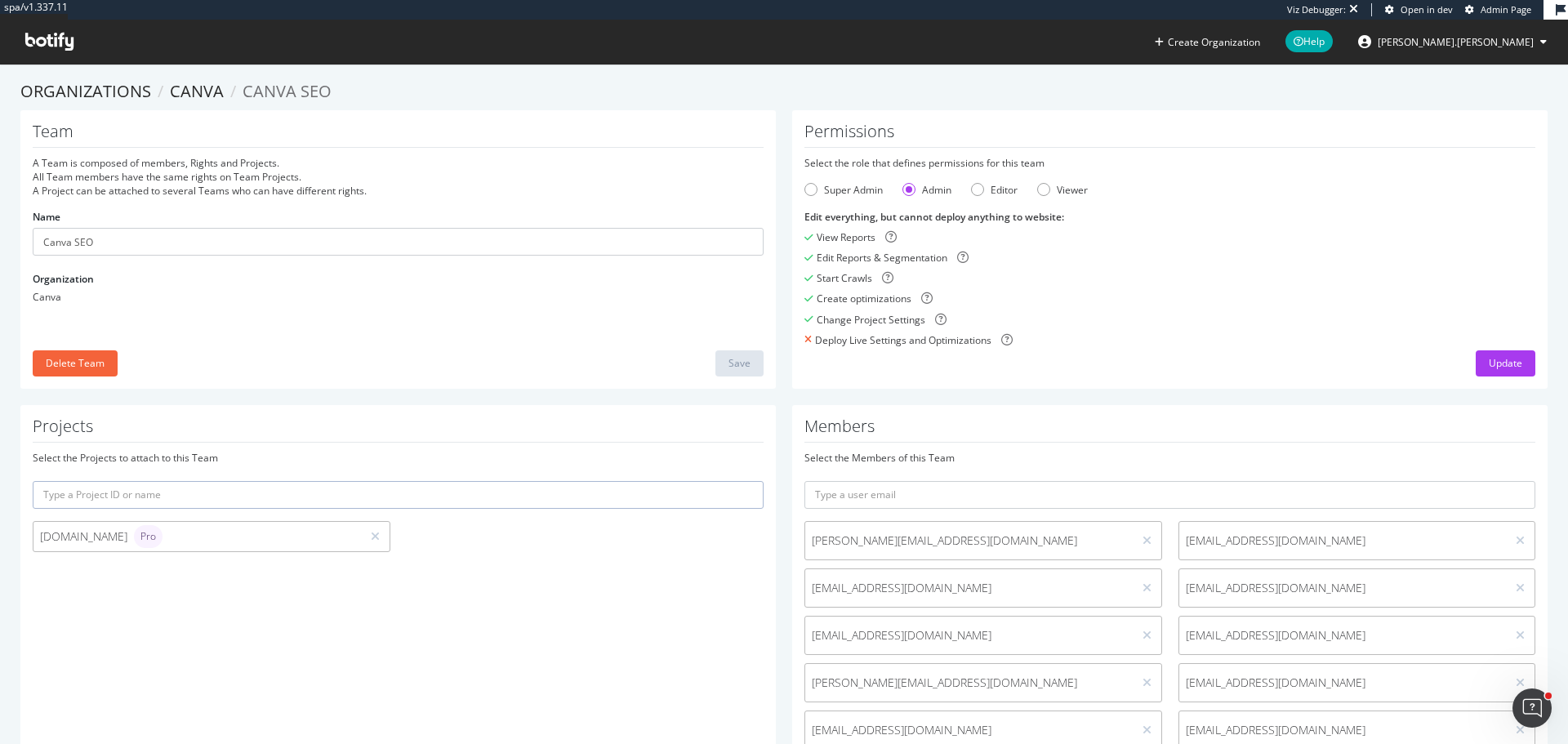
scroll to position [1559, 0]
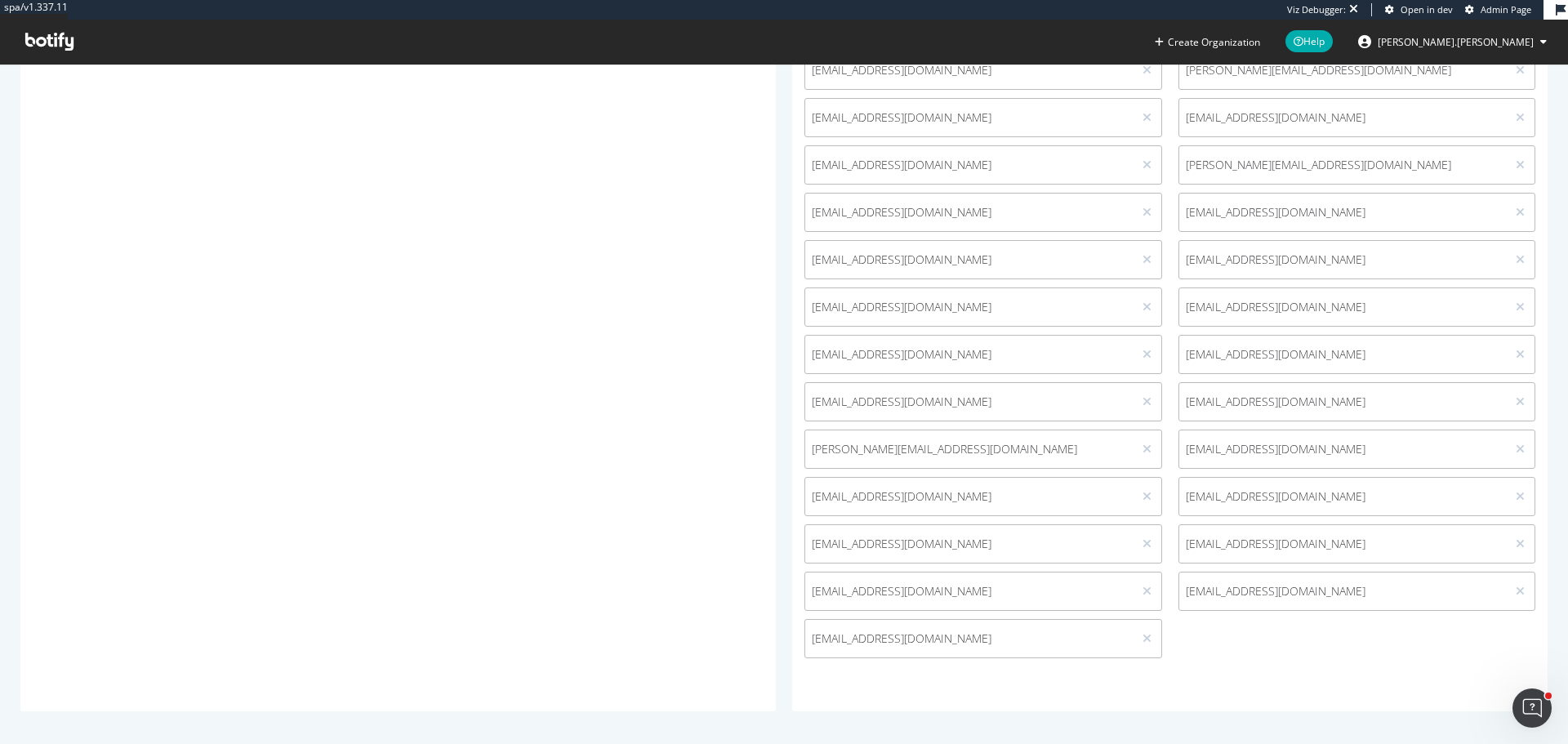
click at [842, 548] on span "yukaimai@canva.com" at bounding box center [969, 544] width 315 height 16
copy div "yukaimai@canva.com"
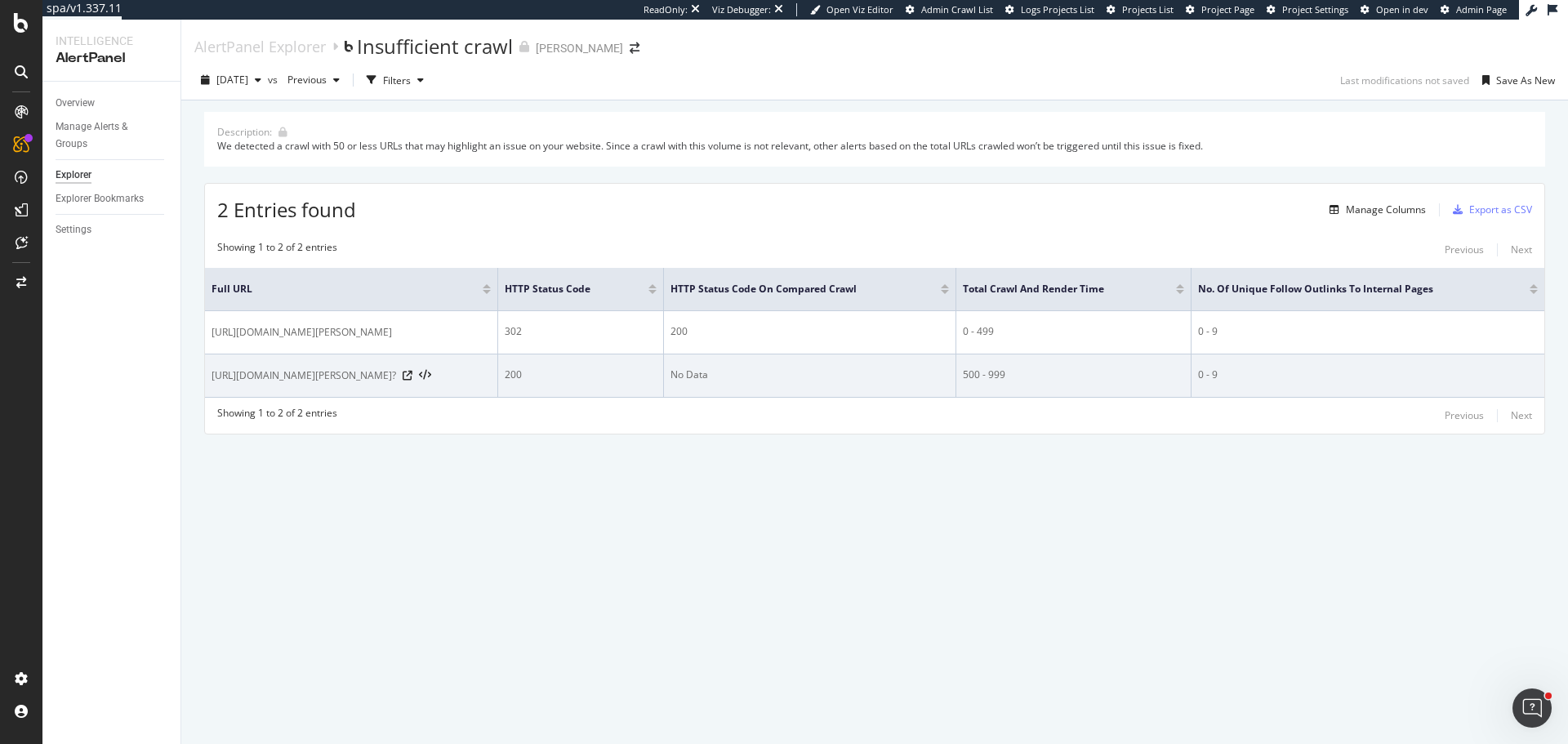
click at [368, 381] on span "[URL][DOMAIN_NAME][PERSON_NAME]?" at bounding box center [304, 376] width 185 height 16
copy div "[URL][DOMAIN_NAME][PERSON_NAME]?"
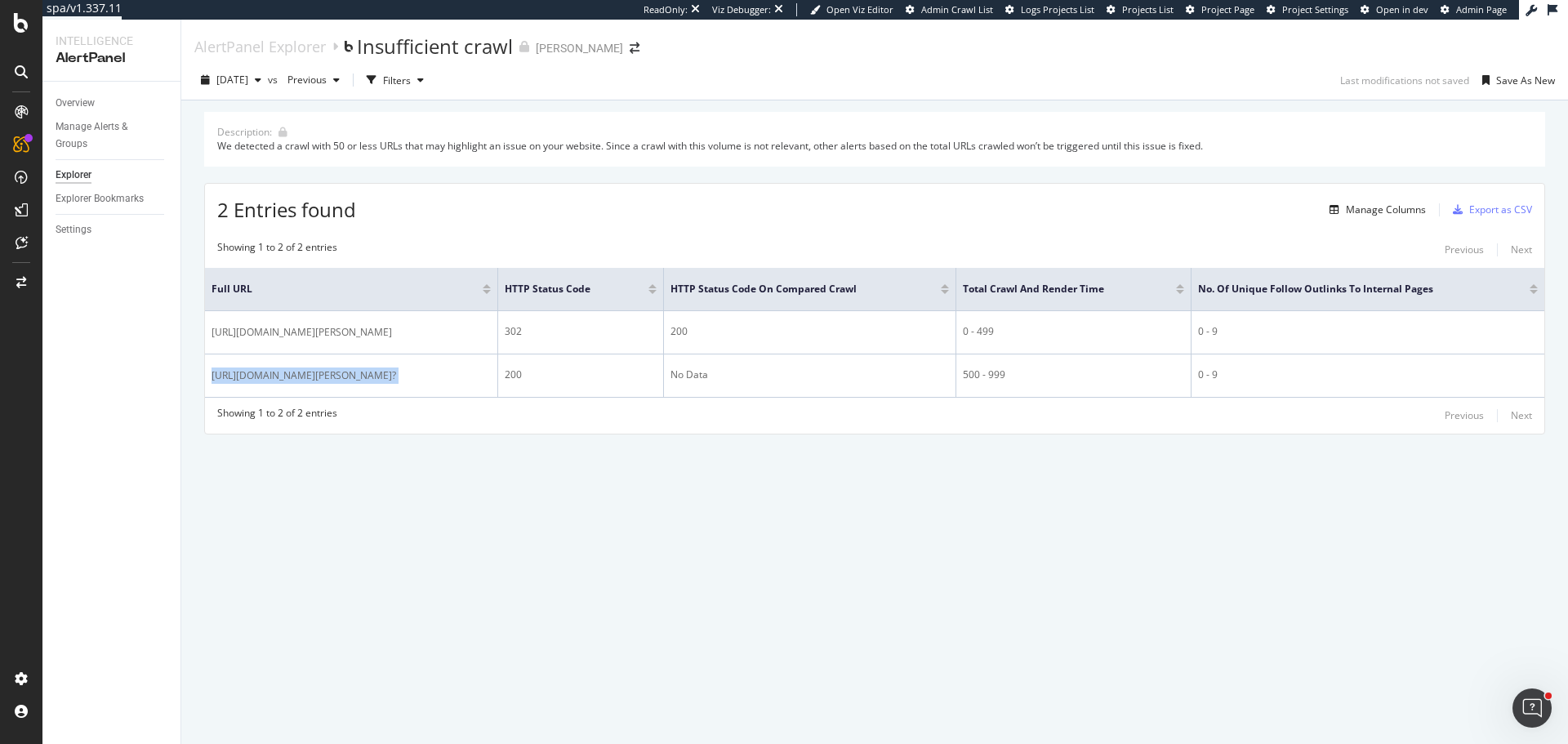
click at [624, 623] on div "AlertPanel Explorer Insufficient crawl [PERSON_NAME] [DATE] vs Previous Filters…" at bounding box center [874, 382] width 1387 height 724
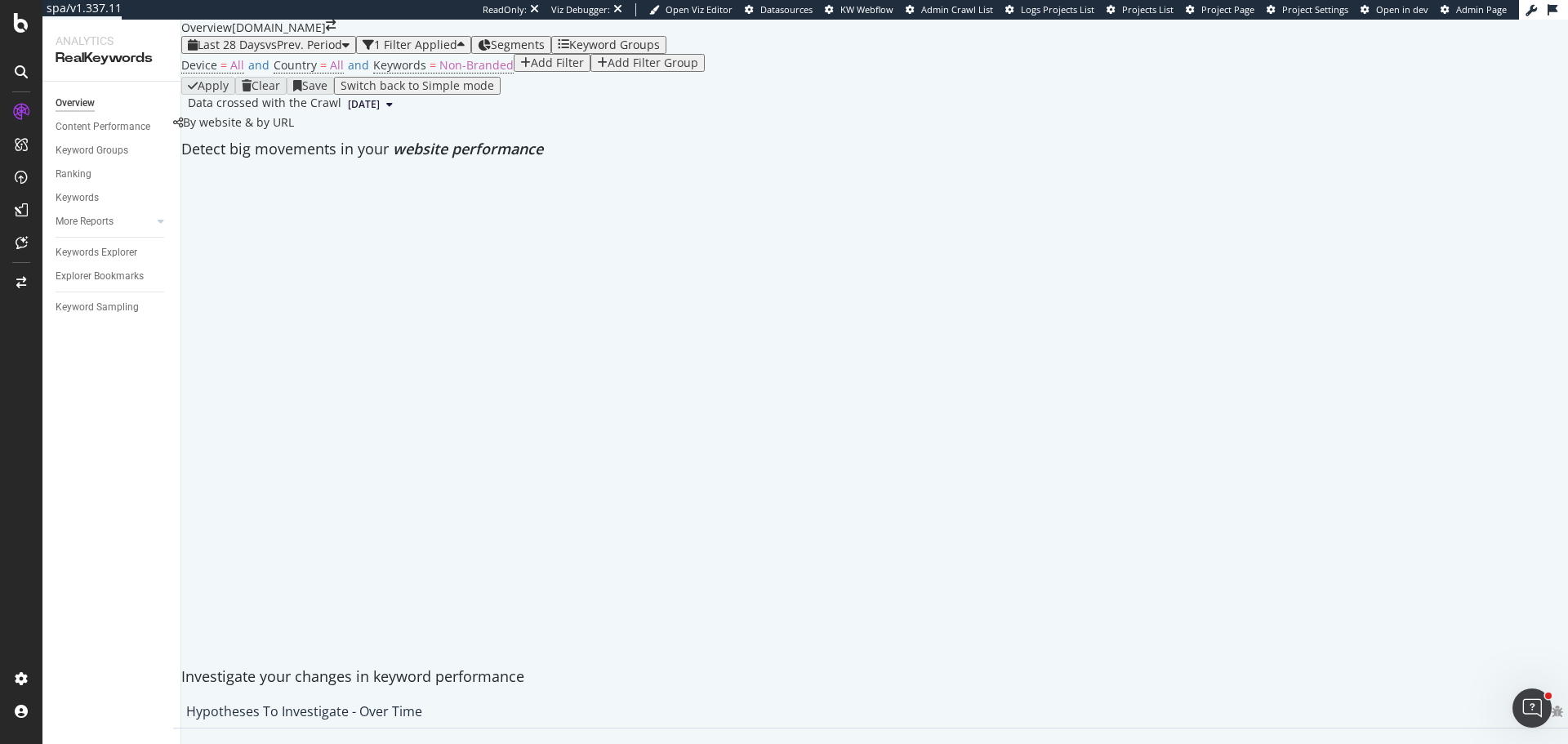
click at [531, 69] on div "Add Filter" at bounding box center [557, 63] width 53 height 14
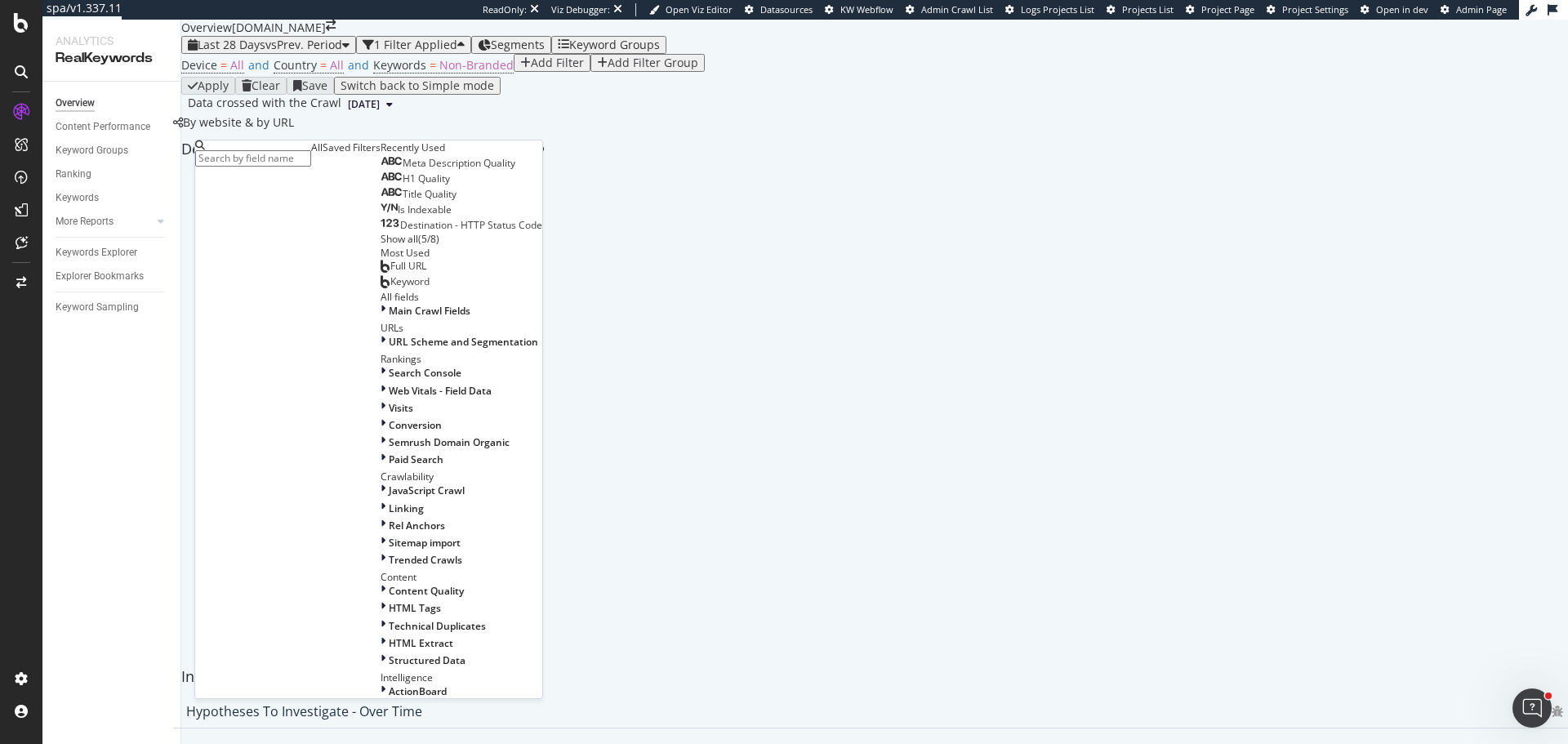
click at [266, 152] on input "text" at bounding box center [253, 159] width 116 height 16
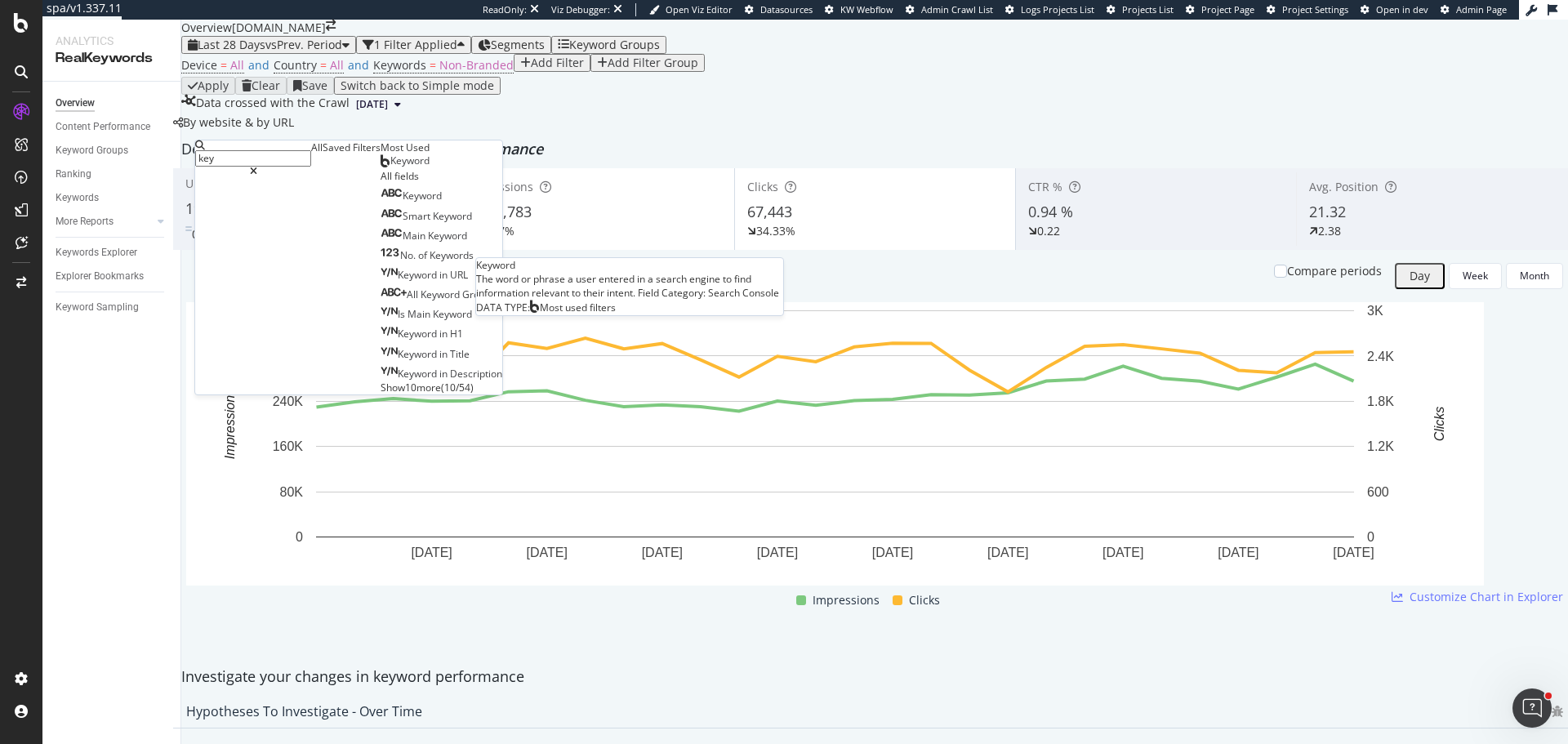
type input "key"
click at [380, 168] on div "Keyword" at bounding box center [405, 160] width 49 height 14
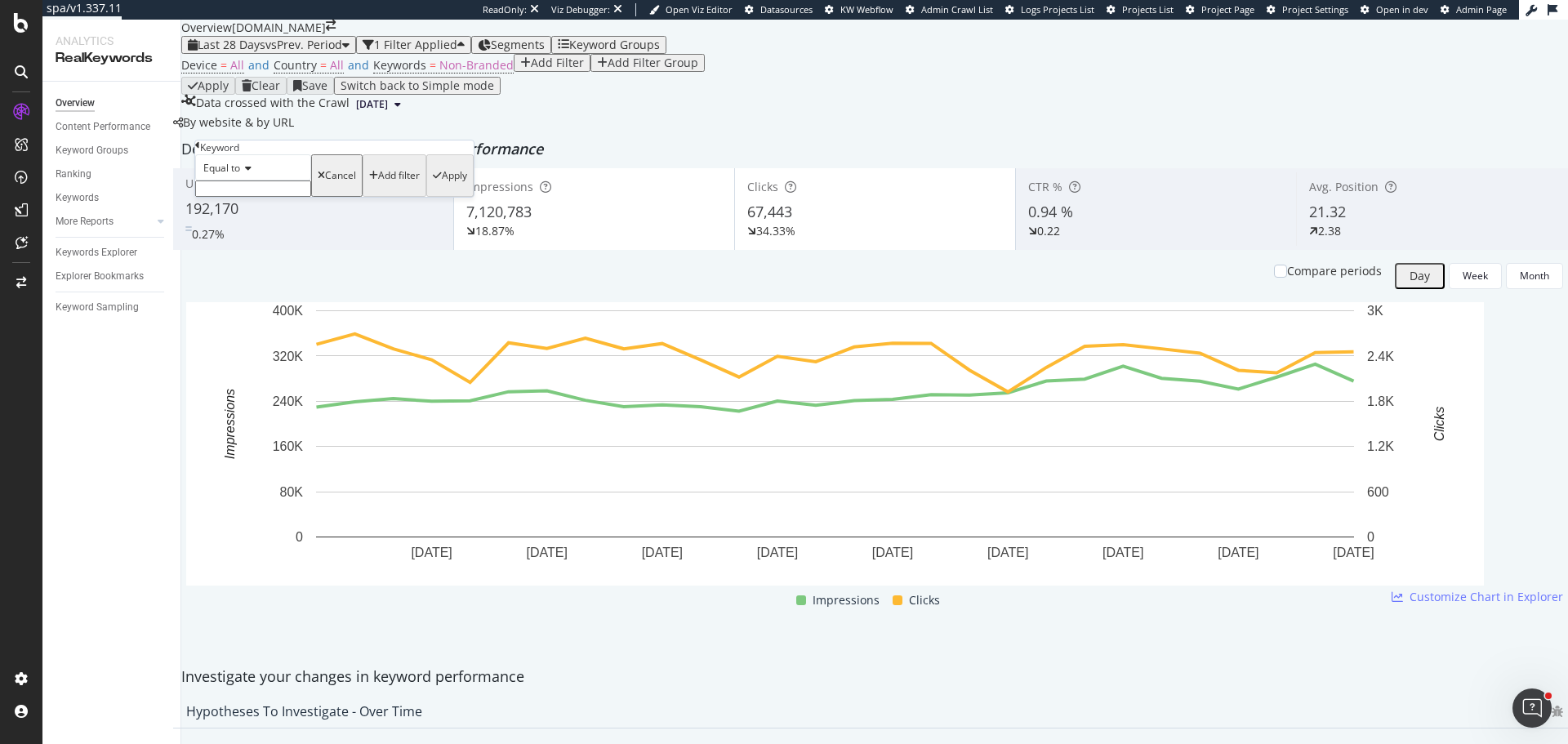
click at [239, 180] on div "Equal to" at bounding box center [253, 167] width 116 height 26
click at [240, 300] on span "Contains" at bounding box center [220, 292] width 40 height 14
click at [248, 196] on input "text" at bounding box center [253, 188] width 116 height 16
type input "iphone"
click at [442, 186] on div "Apply" at bounding box center [454, 180] width 25 height 12
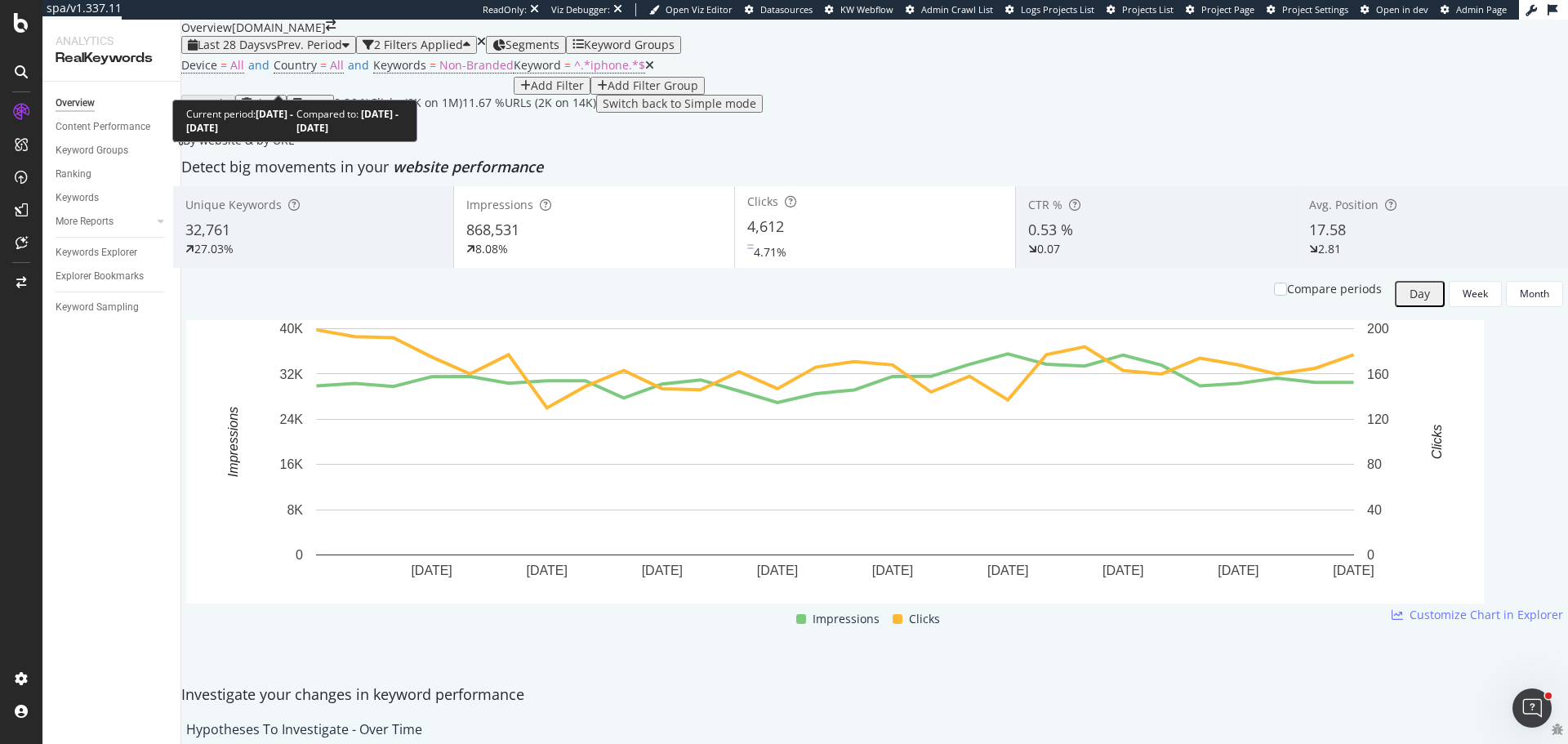
click at [296, 51] on div "Last 28 Days vs Prev. Period" at bounding box center [268, 45] width 161 height 14
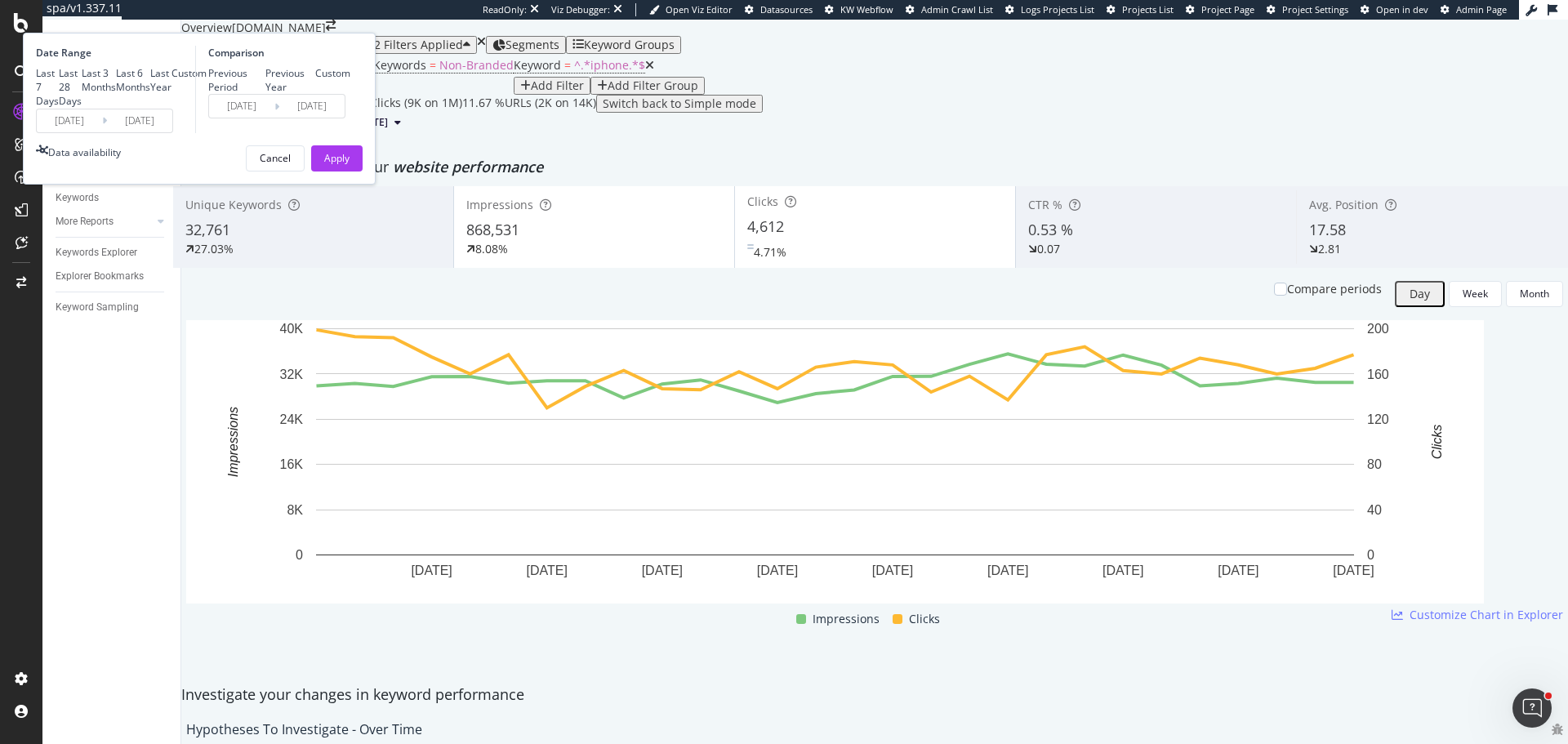
click at [171, 94] on div "Last Year" at bounding box center [161, 79] width 22 height 28
type input "2024/09/02"
type input "2023/09/03"
type input "2024/09/01"
click at [316, 94] on div "Previous Year" at bounding box center [291, 79] width 50 height 28
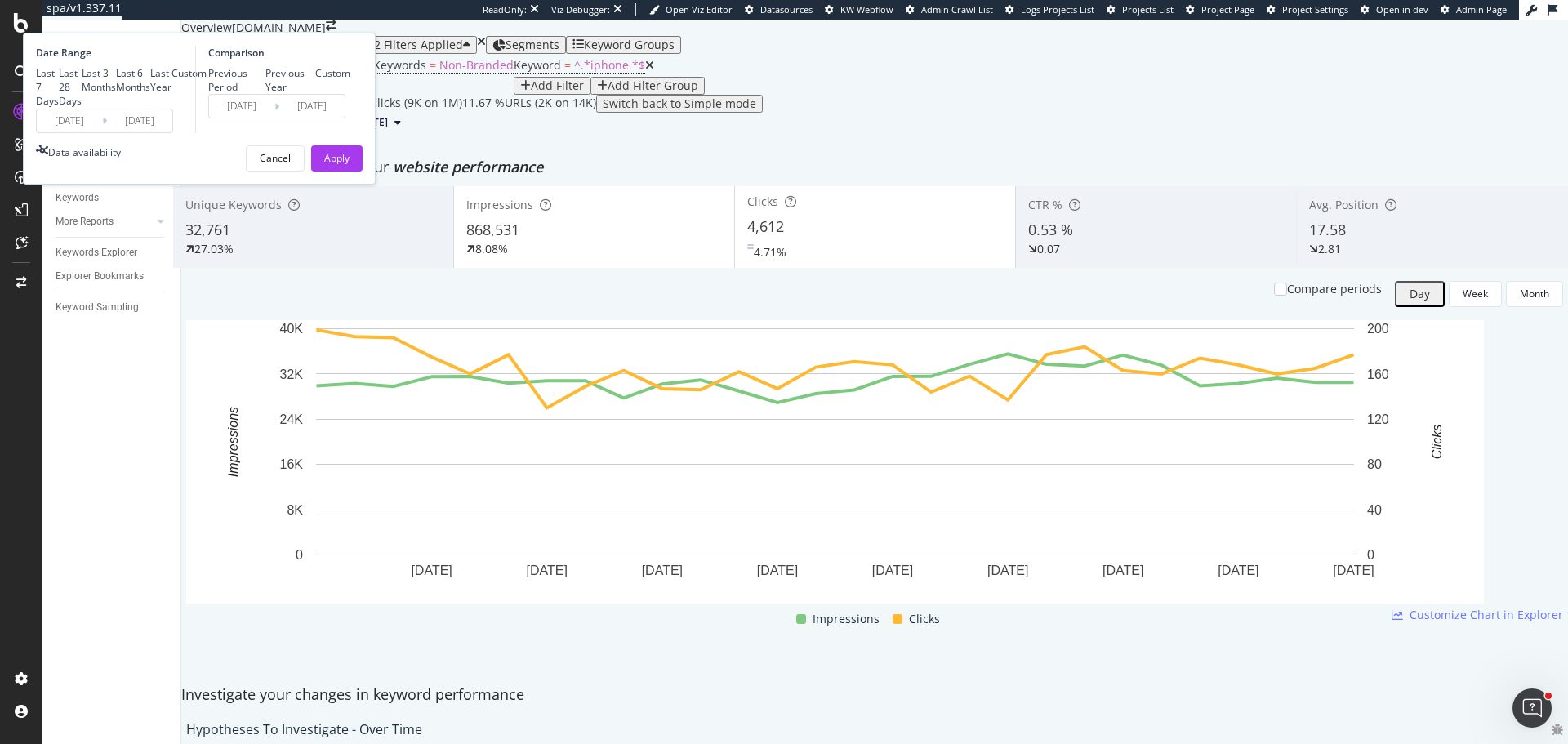
type input "2023/09/04"
type input "2024/09/02"
click at [350, 170] on div "Apply" at bounding box center [337, 158] width 25 height 24
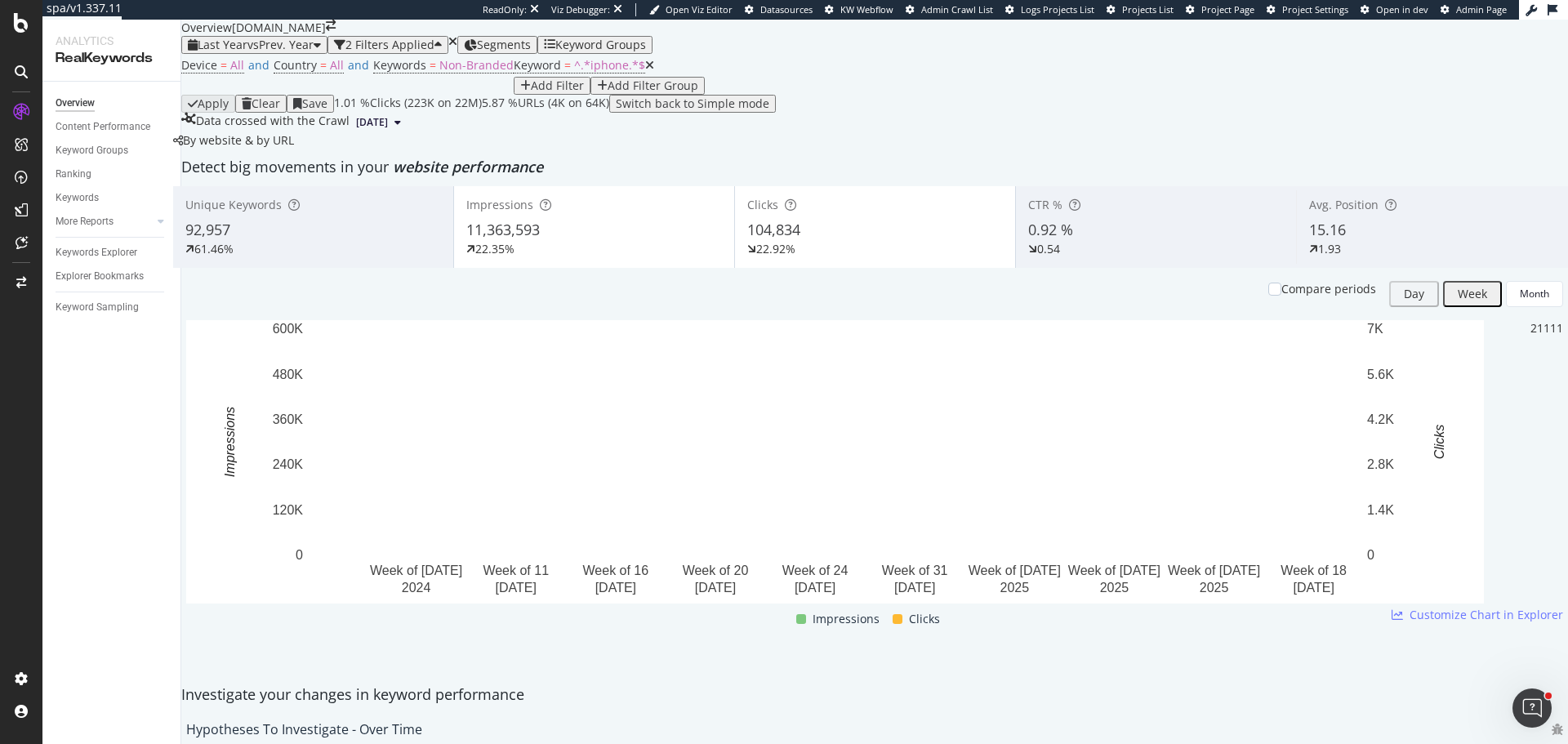
scroll to position [163, 0]
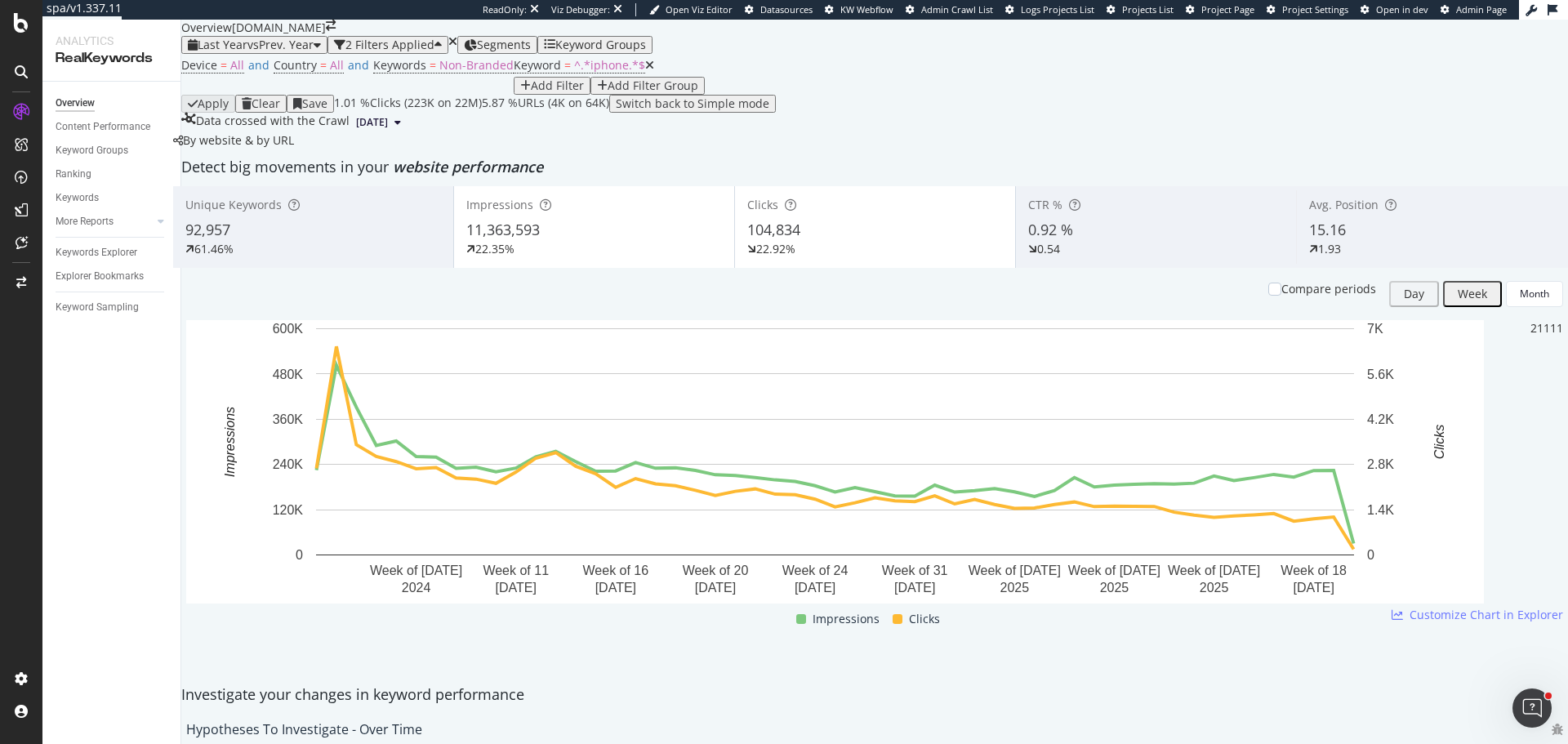
click at [1269, 281] on div "Compare periods" at bounding box center [1323, 294] width 108 height 26
click at [1269, 283] on div at bounding box center [1275, 289] width 14 height 14
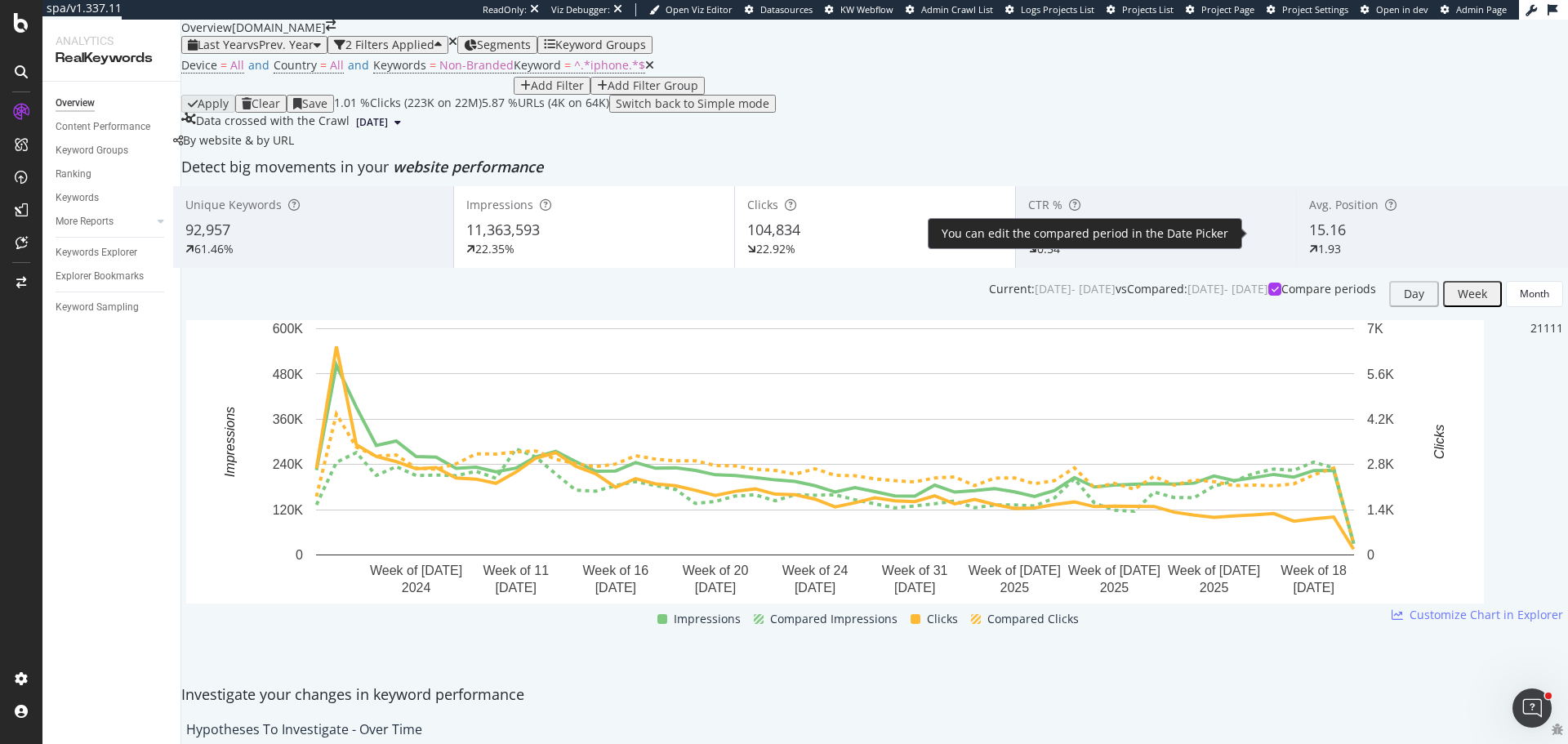
click at [1272, 285] on icon at bounding box center [1275, 288] width 7 height 8
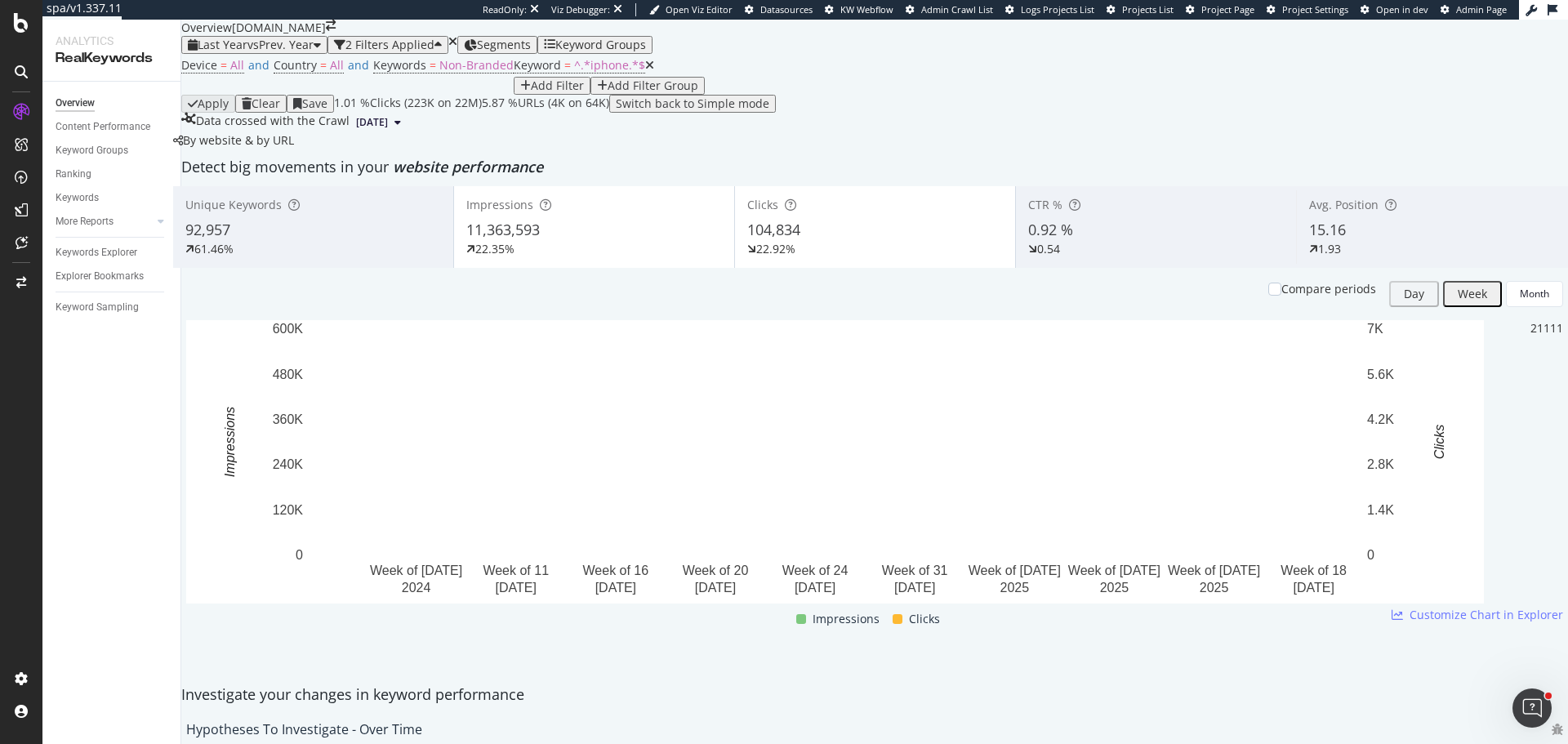
scroll to position [1388, 0]
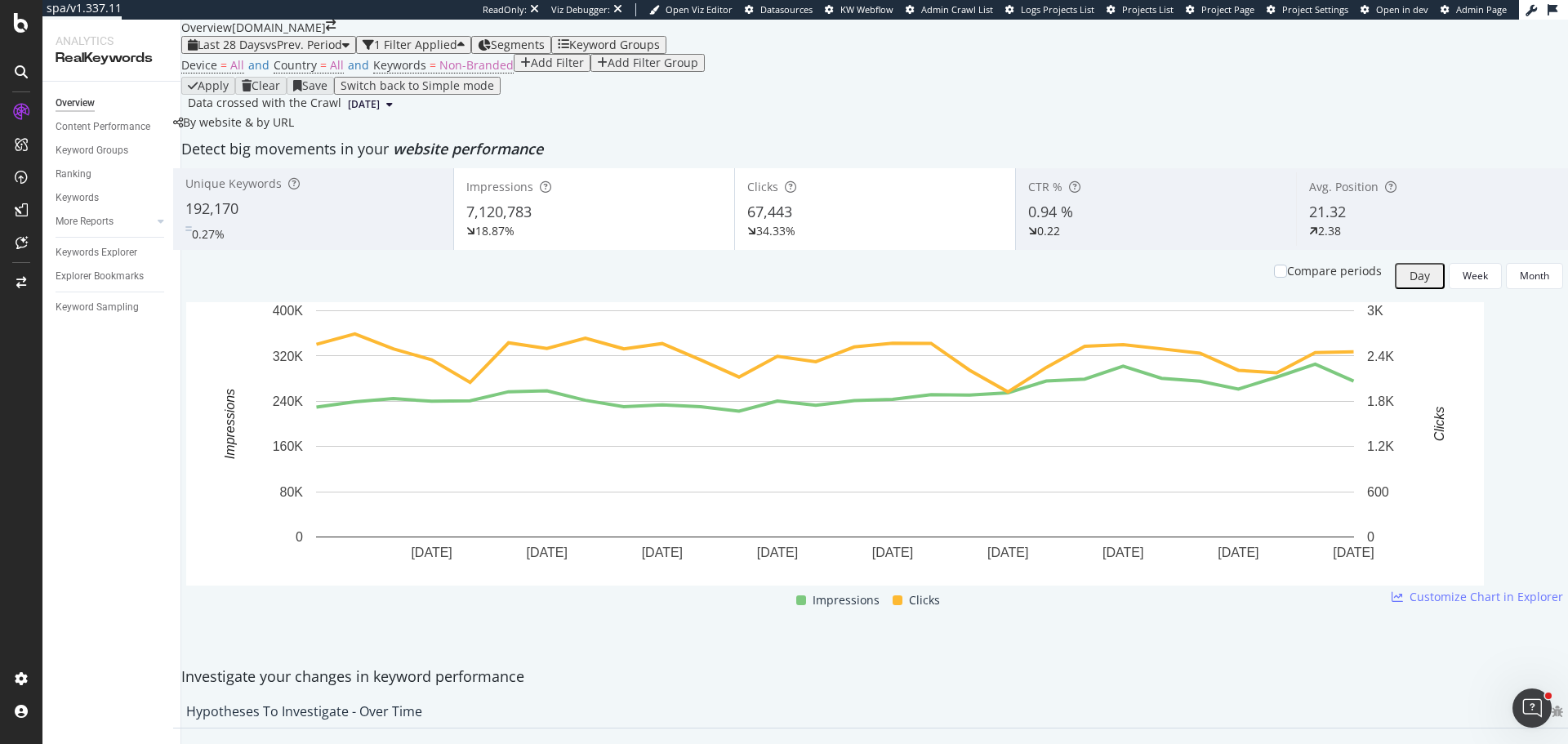
click at [531, 69] on div "Add Filter" at bounding box center [557, 63] width 53 height 14
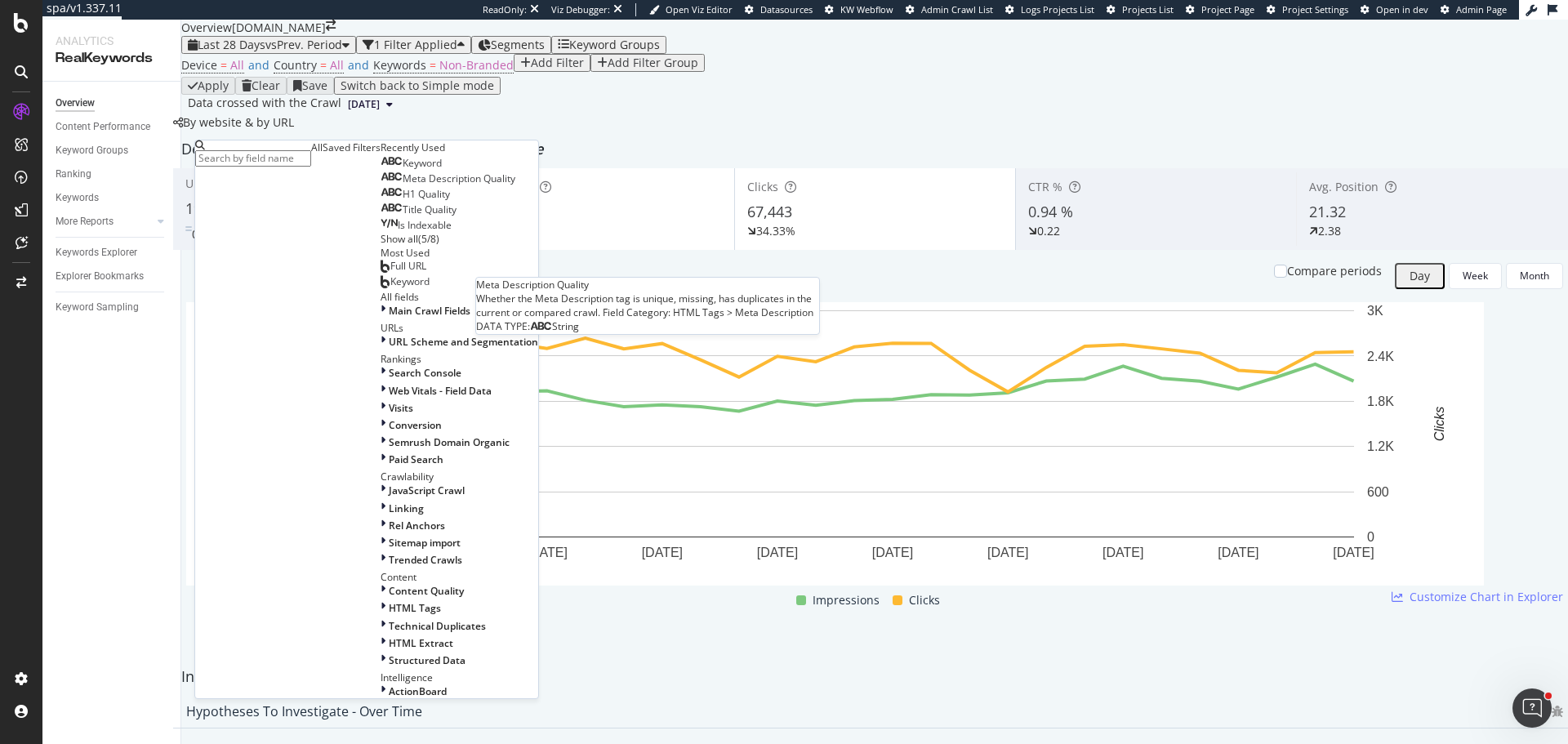
click at [403, 170] on span "Keyword" at bounding box center [423, 162] width 40 height 14
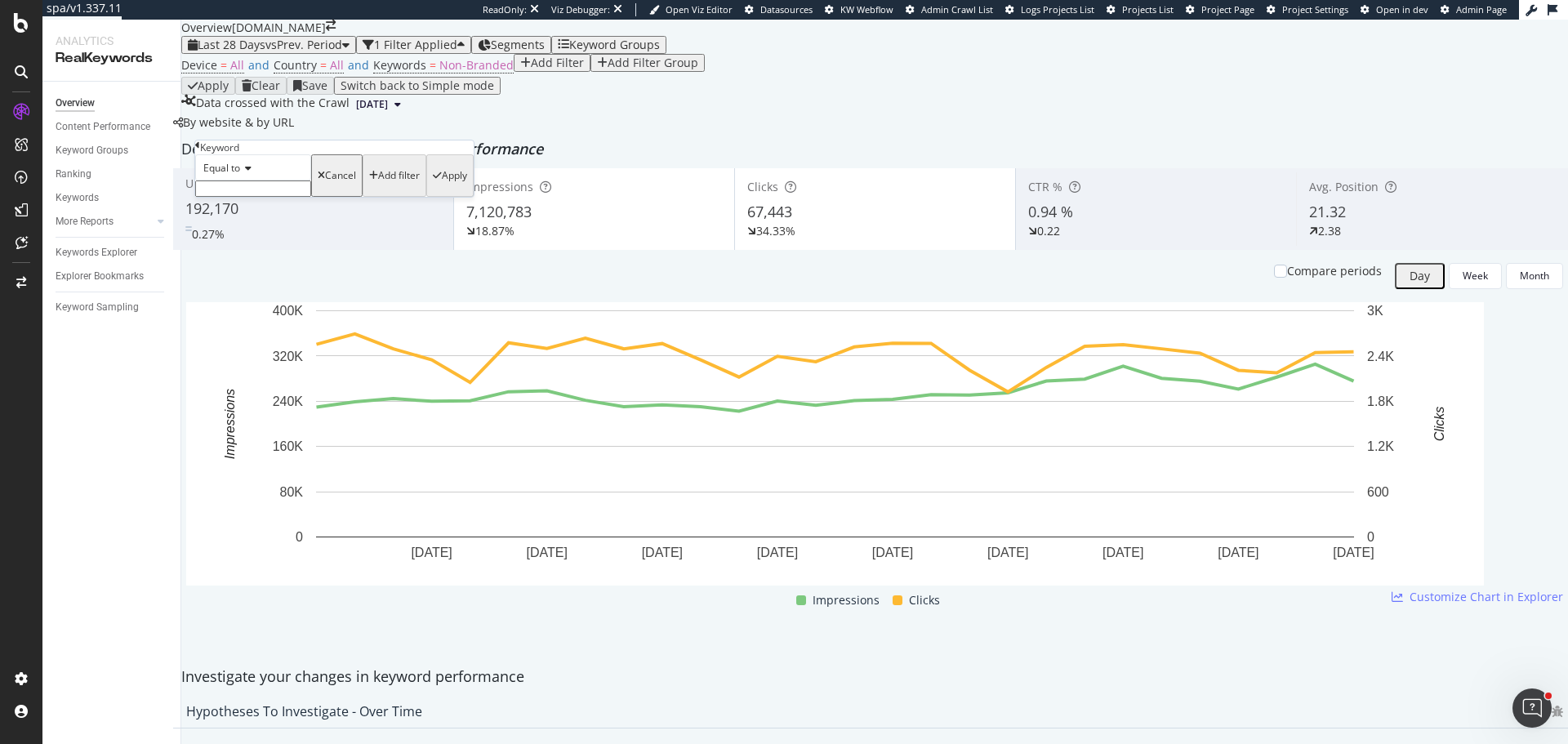
click at [249, 173] on icon at bounding box center [245, 168] width 12 height 10
click at [240, 300] on span "Contains" at bounding box center [220, 292] width 40 height 14
click at [237, 196] on input "text" at bounding box center [253, 188] width 116 height 16
type input "iphone 17"
click at [391, 206] on div "Contains iphone 17 Cancel Add filter Apply" at bounding box center [334, 180] width 278 height 52
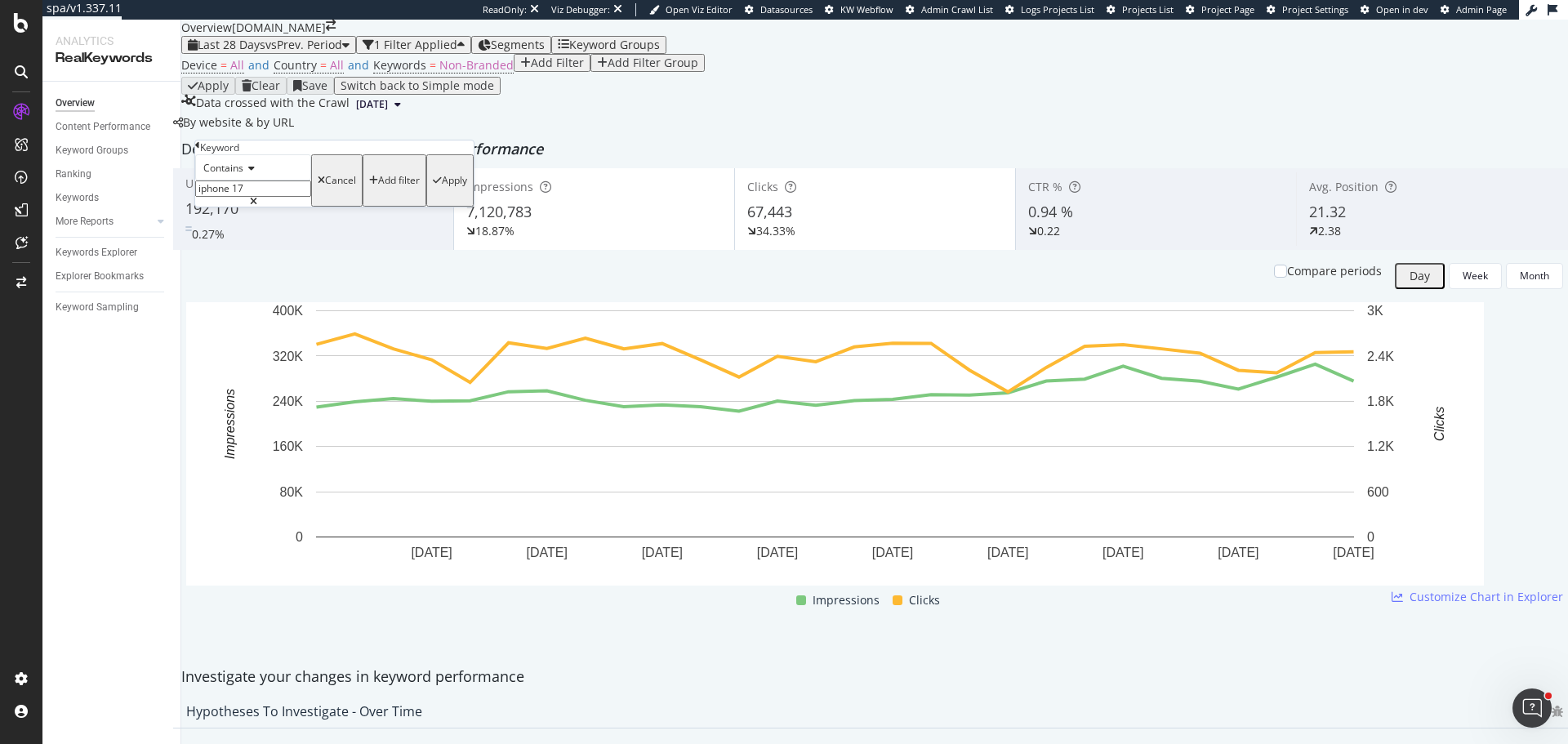
click at [442, 186] on div "Apply" at bounding box center [454, 180] width 25 height 12
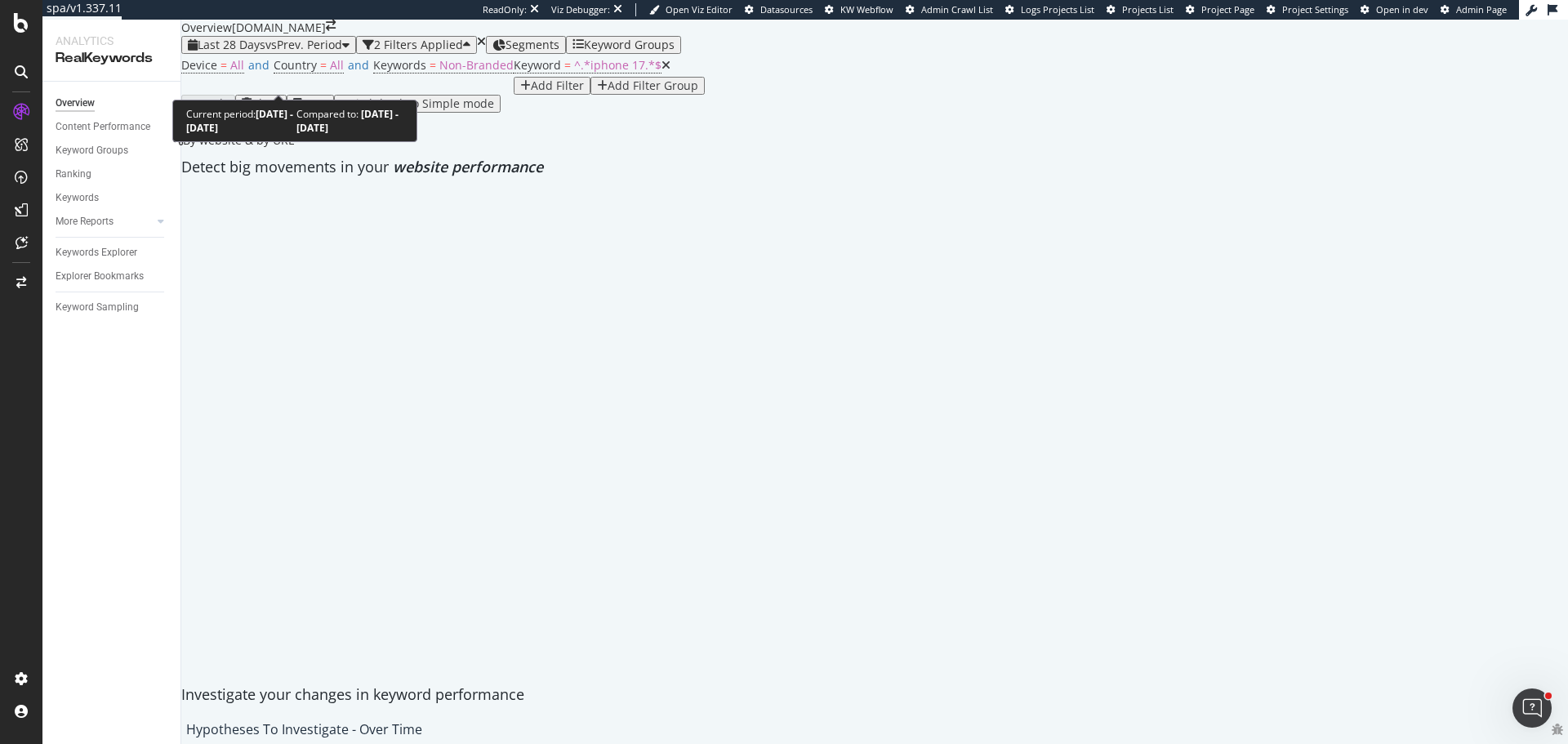
click at [307, 52] on span "vs Prev. Period" at bounding box center [304, 44] width 77 height 15
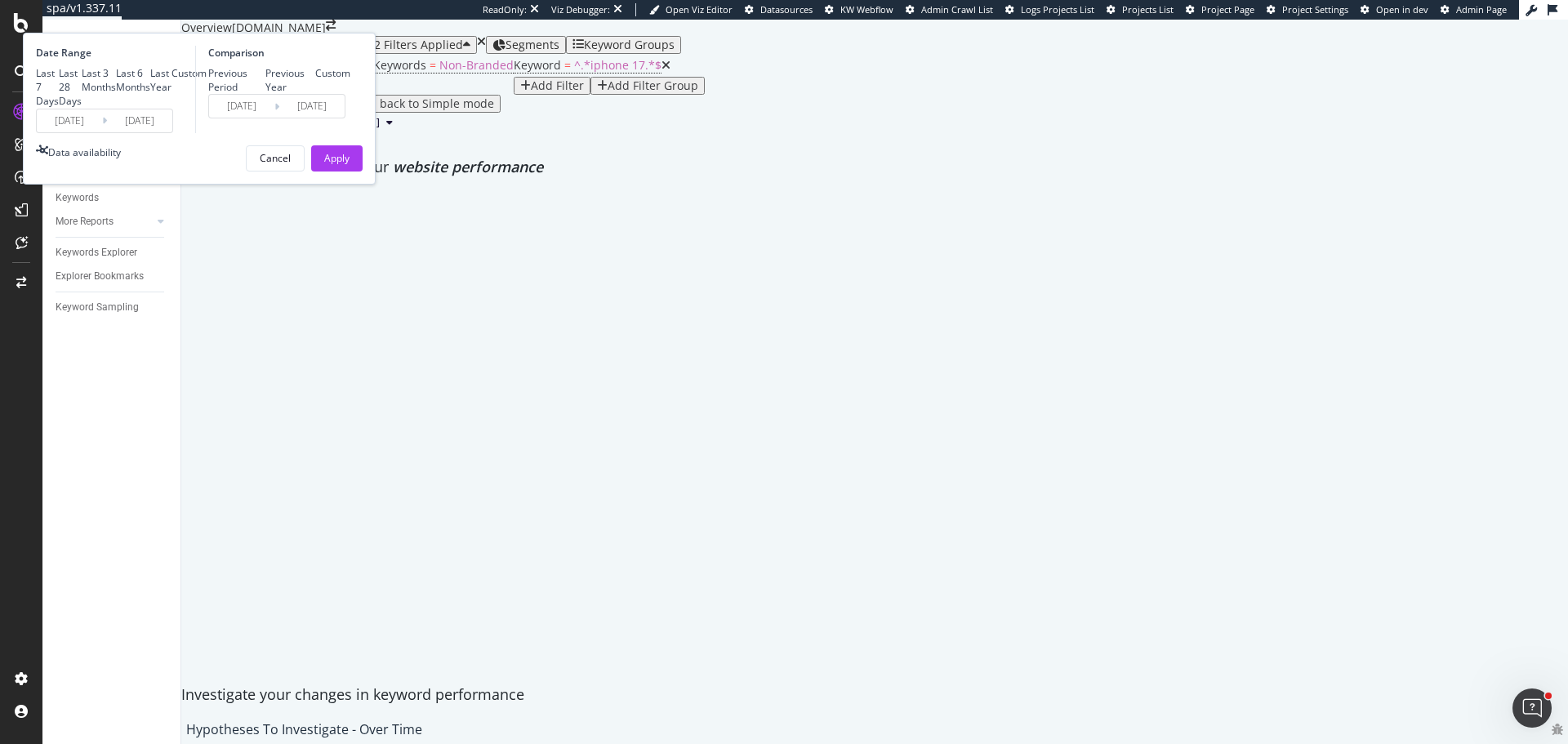
click at [116, 94] on div "Last 3 Months" at bounding box center [99, 79] width 34 height 28
type input "2025/06/02"
type input "2025/03/02"
type input "2025/06/01"
click at [350, 165] on div "Apply" at bounding box center [337, 158] width 25 height 14
